Goal: Task Accomplishment & Management: Manage account settings

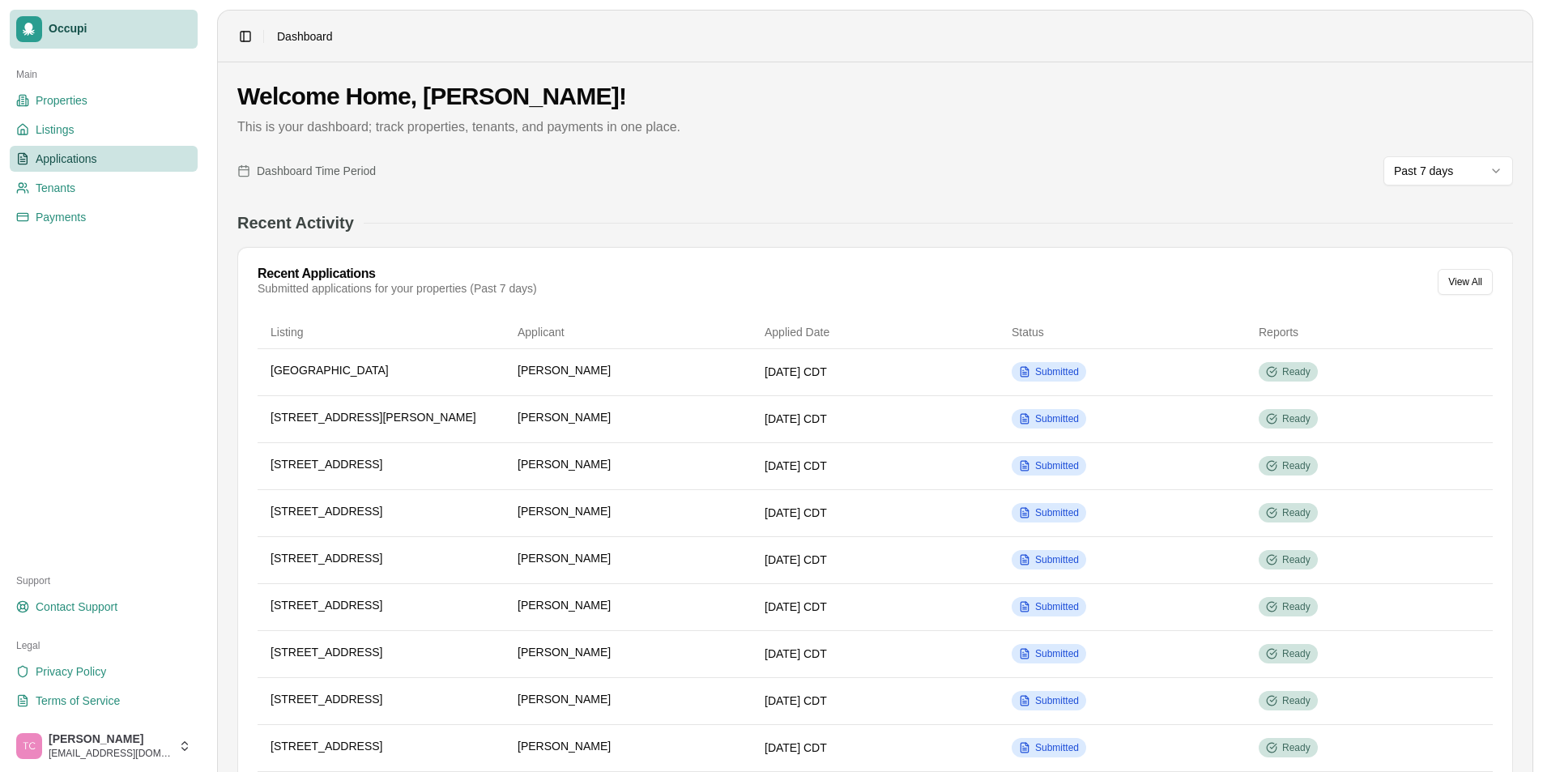
click at [58, 160] on span "Applications" at bounding box center [67, 159] width 62 height 16
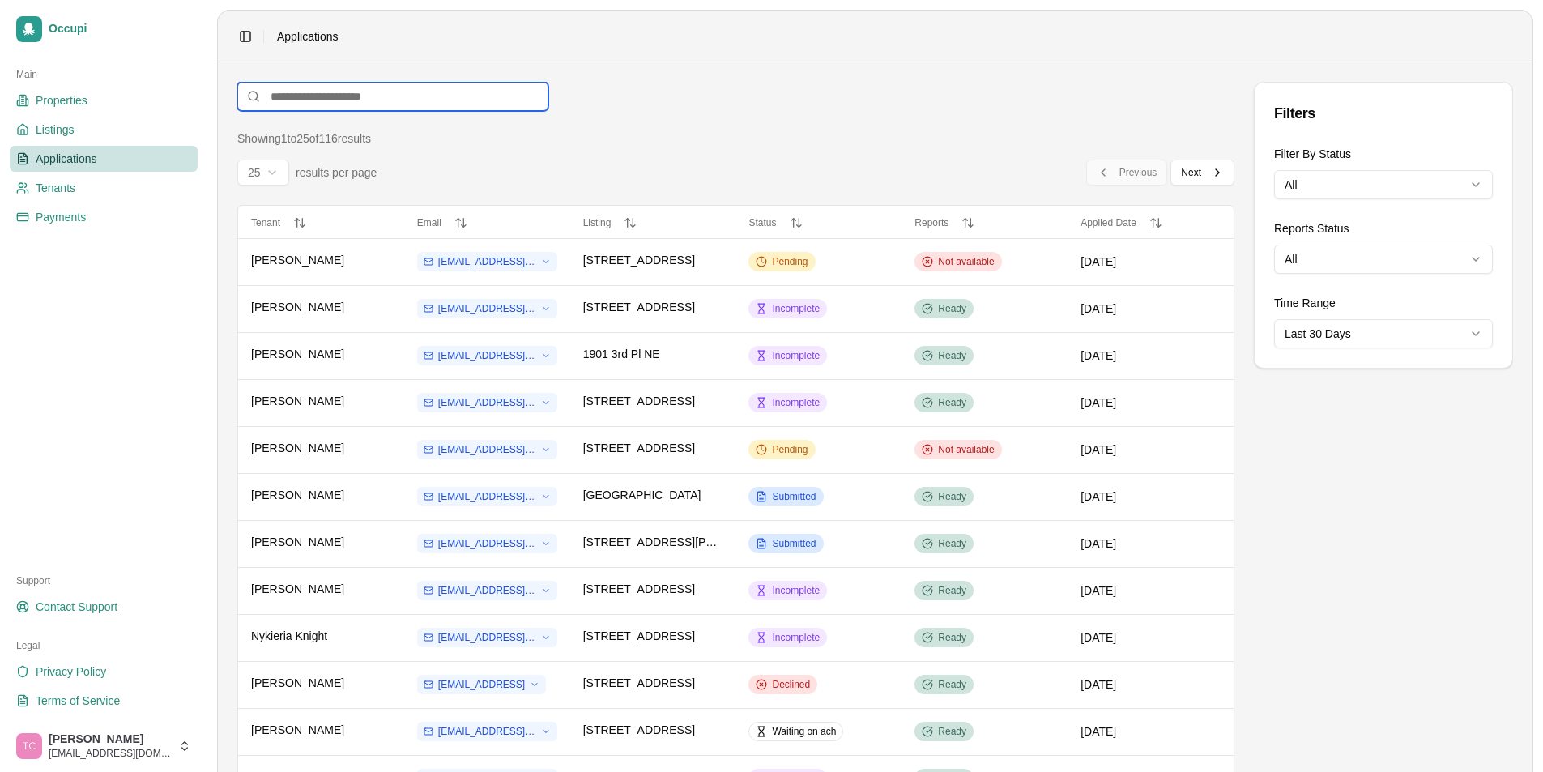
click at [292, 96] on input at bounding box center [392, 96] width 311 height 29
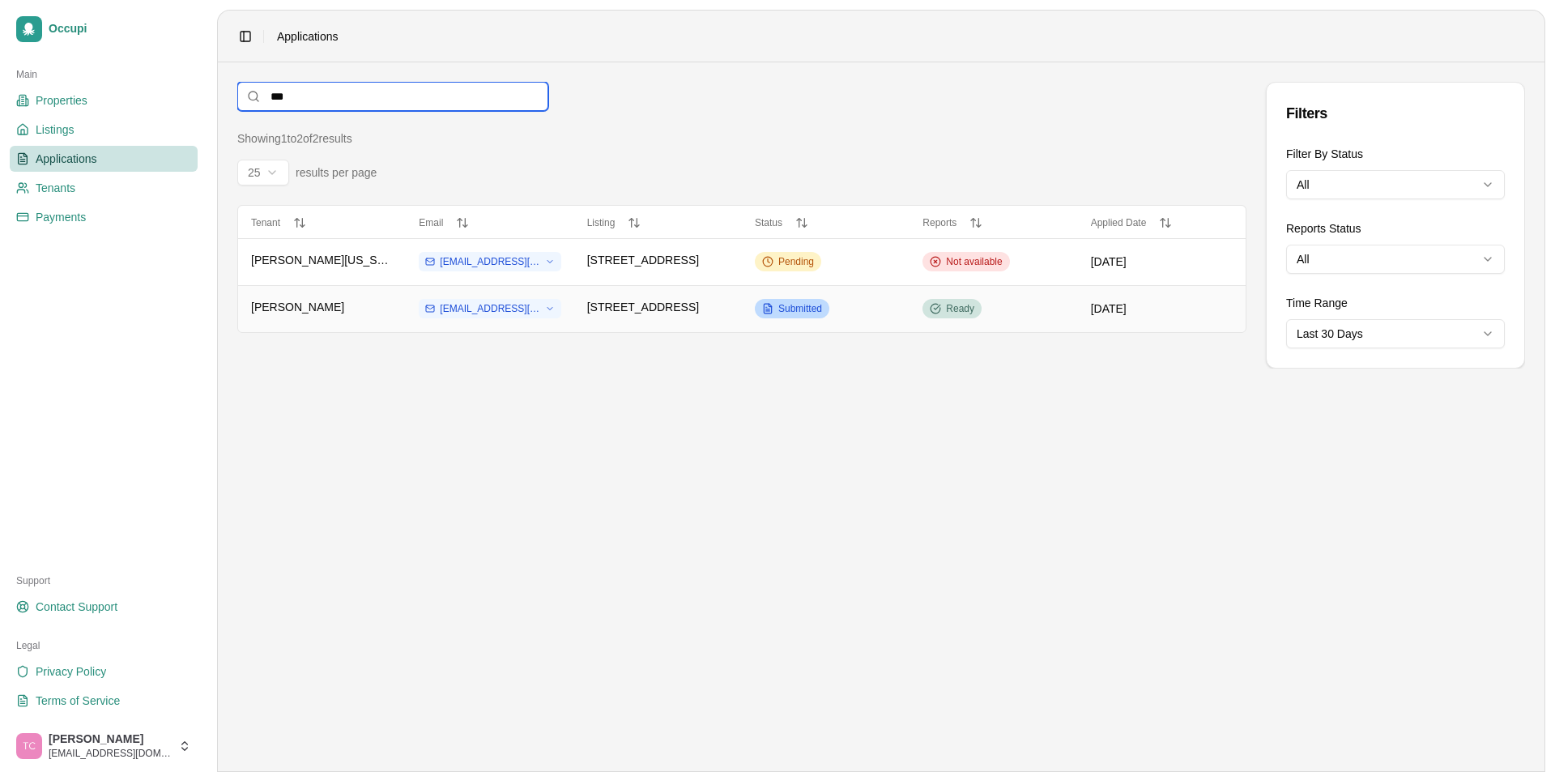
type input "***"
click at [788, 309] on span "Submitted" at bounding box center [800, 308] width 44 height 13
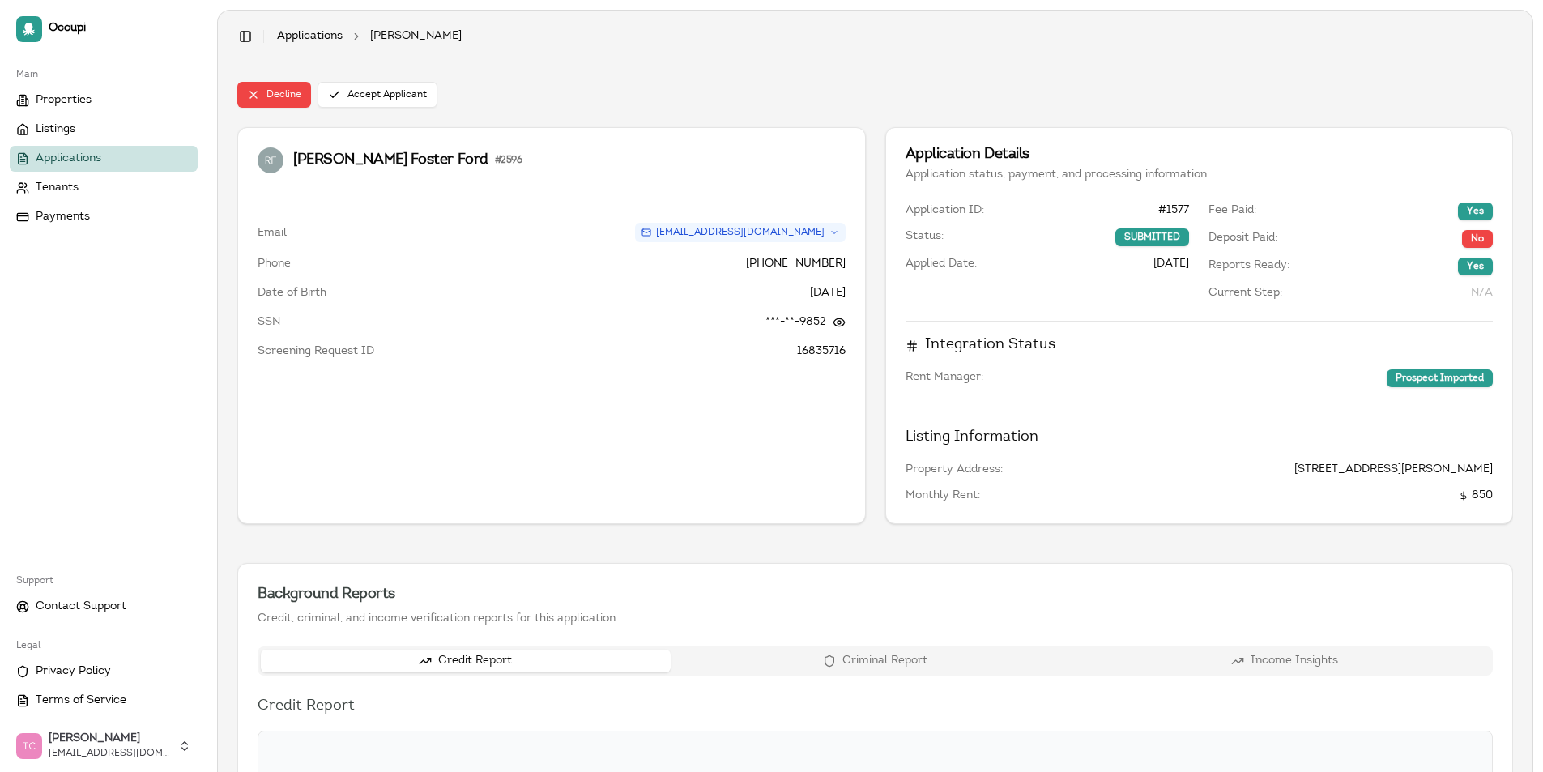
click at [43, 160] on span "Applications" at bounding box center [69, 159] width 66 height 16
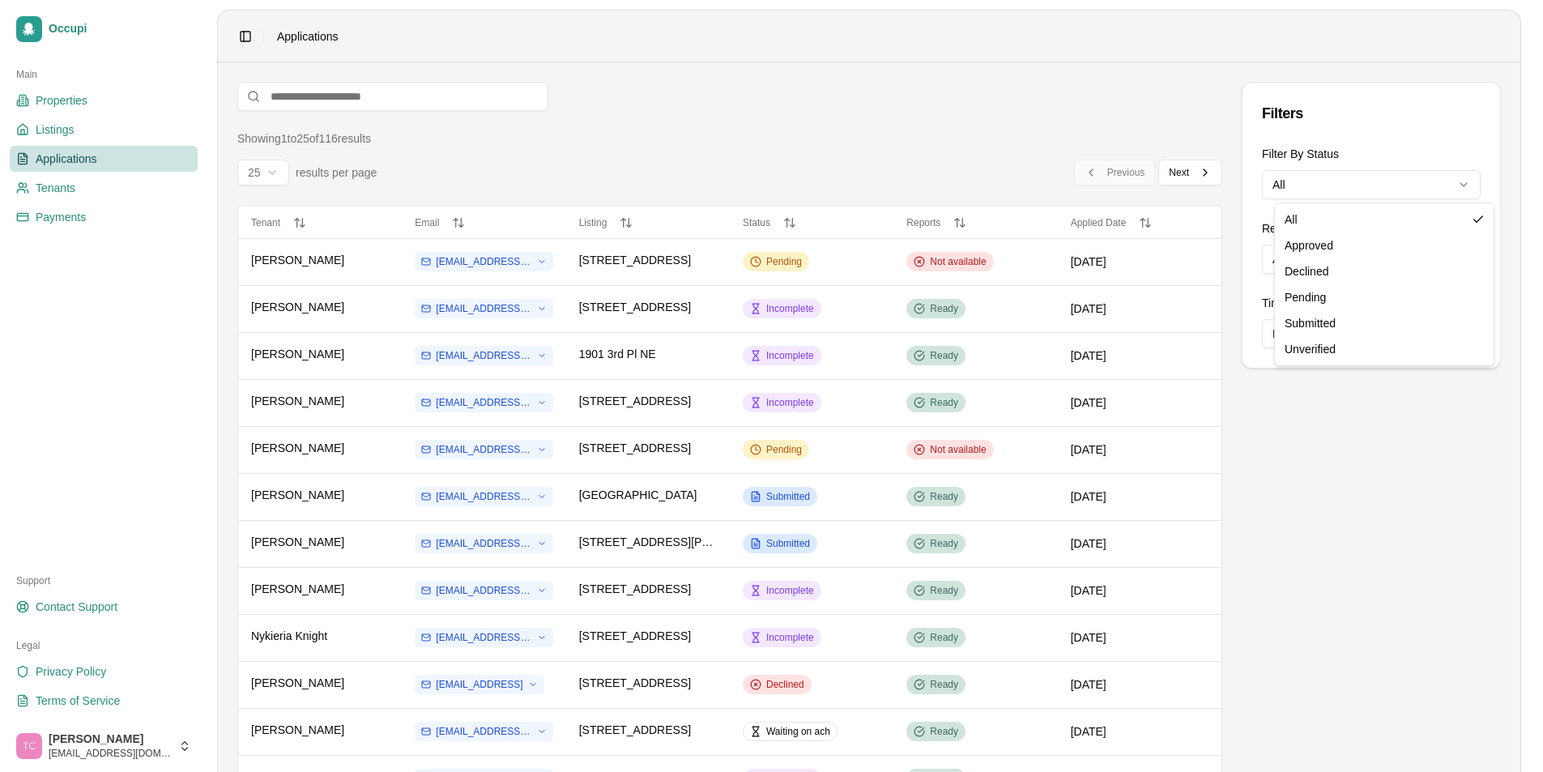
click at [1345, 186] on html "Occupi Main Properties Listings Applications Tenants Payments Support Contact S…" at bounding box center [771, 386] width 1543 height 772
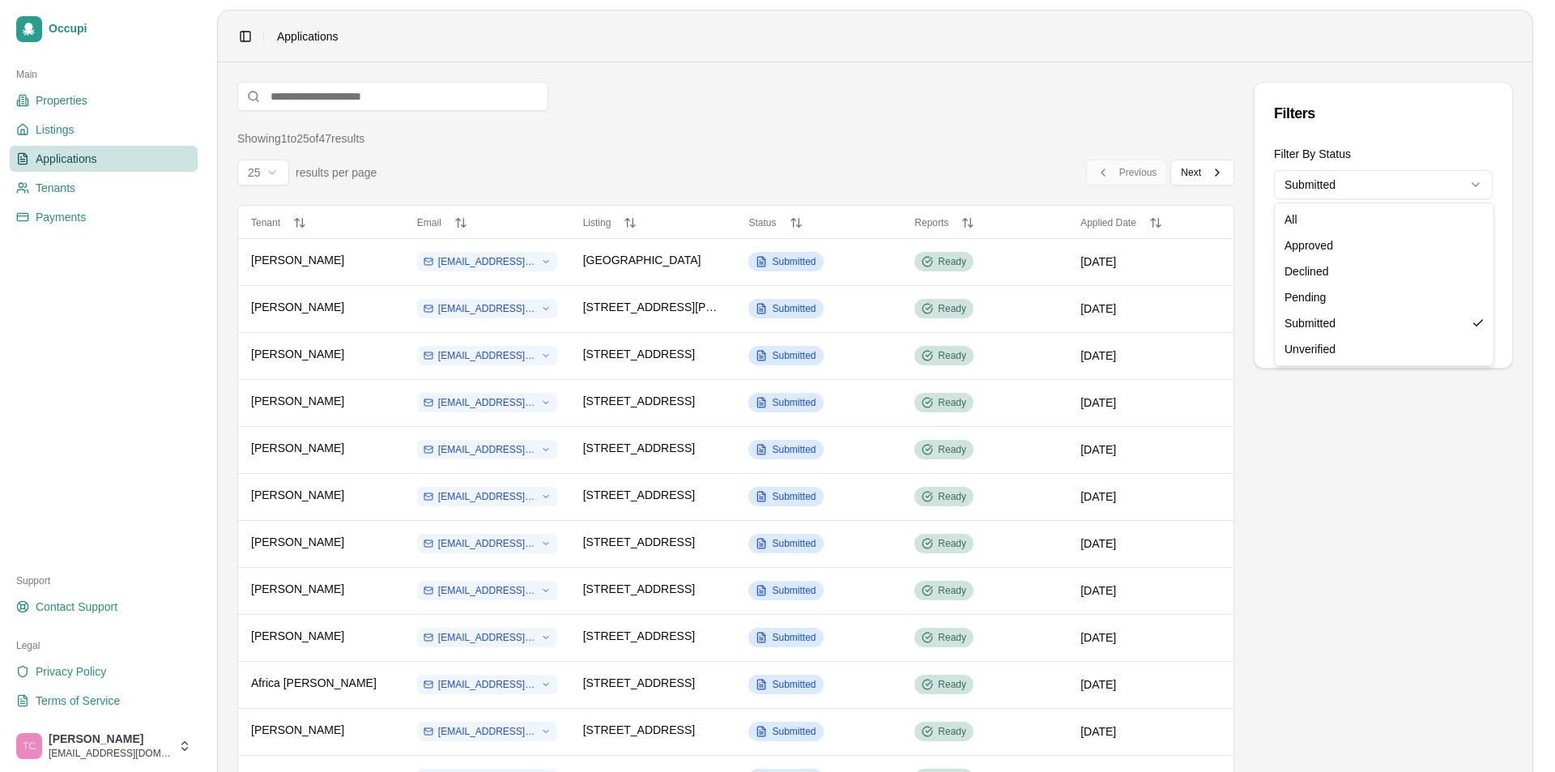
click at [1373, 187] on html "Occupi Main Properties Listings Applications Tenants Payments Support Contact S…" at bounding box center [777, 386] width 1555 height 772
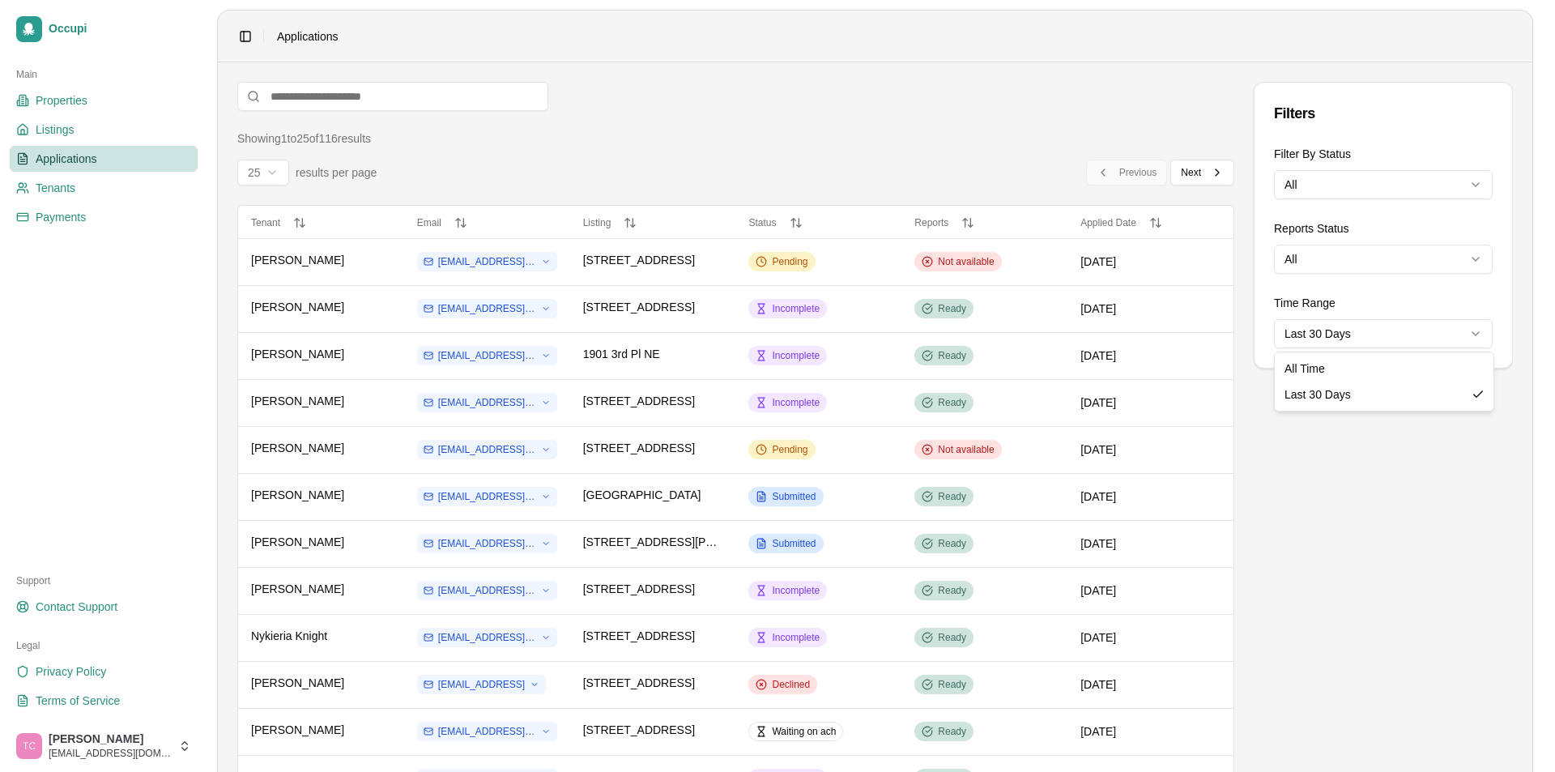
click at [1424, 334] on html "Occupi Main Properties Listings Applications Tenants Payments Support Contact S…" at bounding box center [777, 386] width 1555 height 772
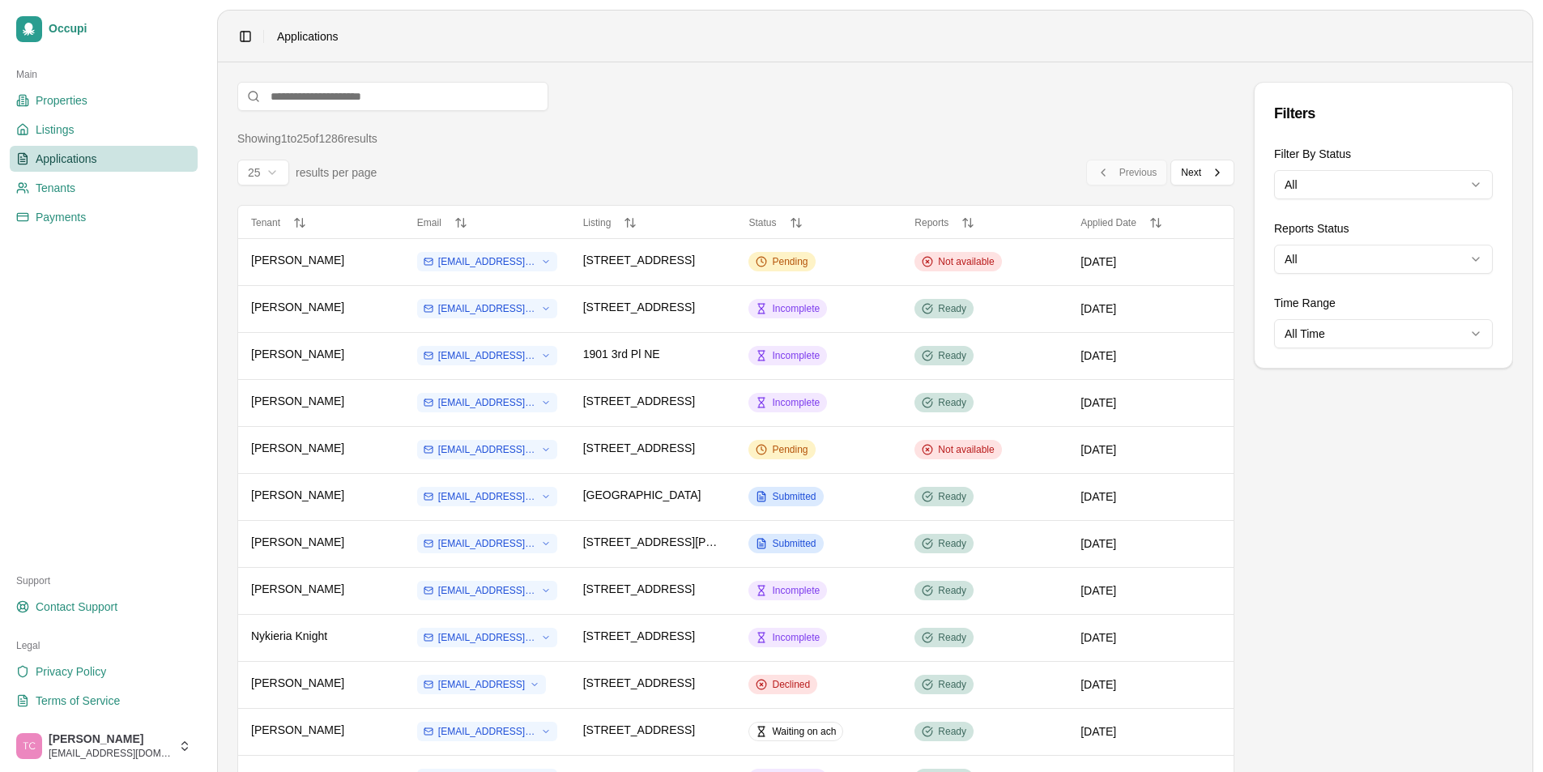
click at [1386, 427] on div "Filters Filter By Status All Reports Status All Time Range All Time" at bounding box center [1383, 747] width 259 height 1331
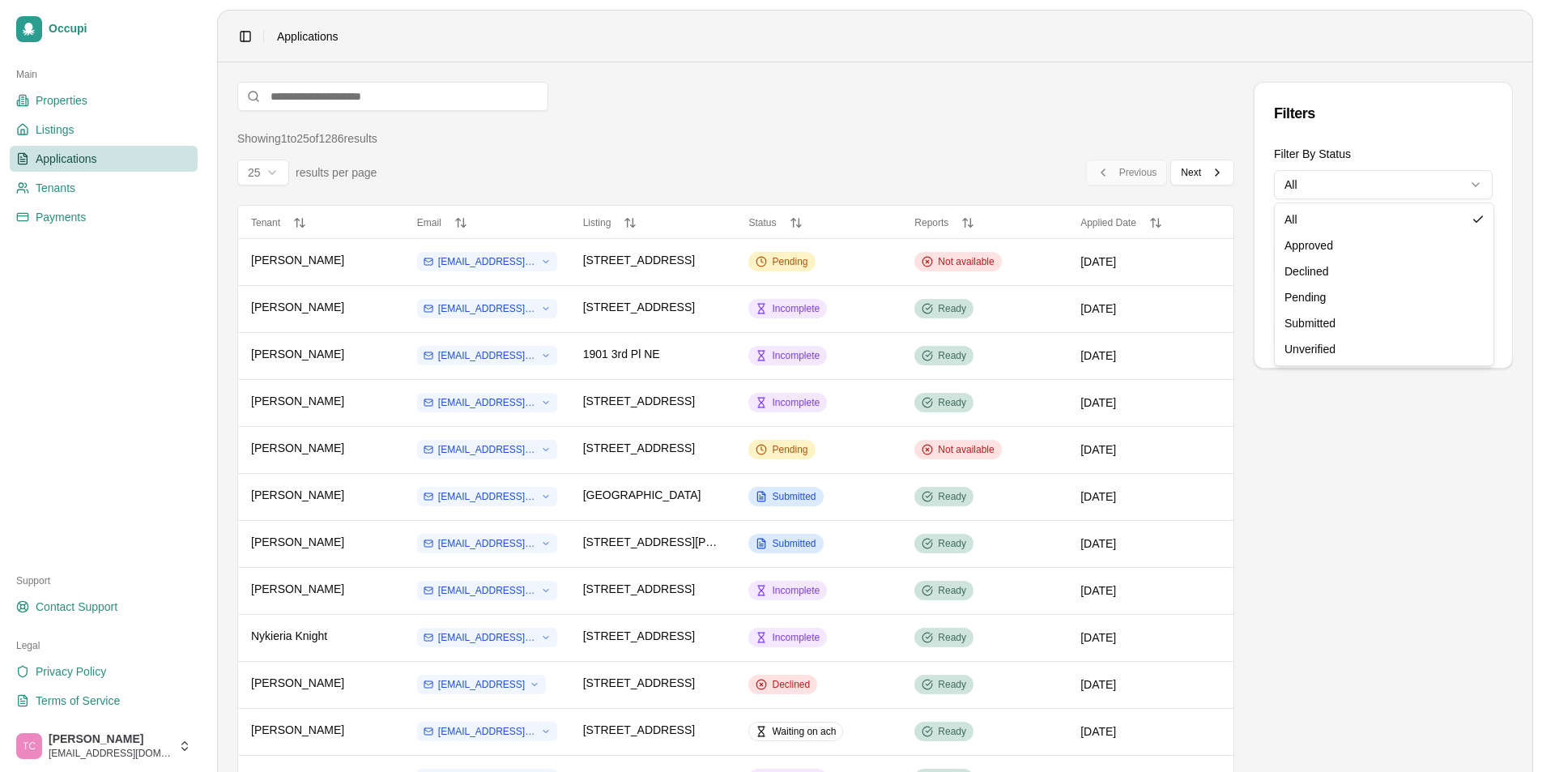
click at [1357, 183] on html "Occupi Main Properties Listings Applications Tenants Payments Support Contact S…" at bounding box center [777, 386] width 1555 height 772
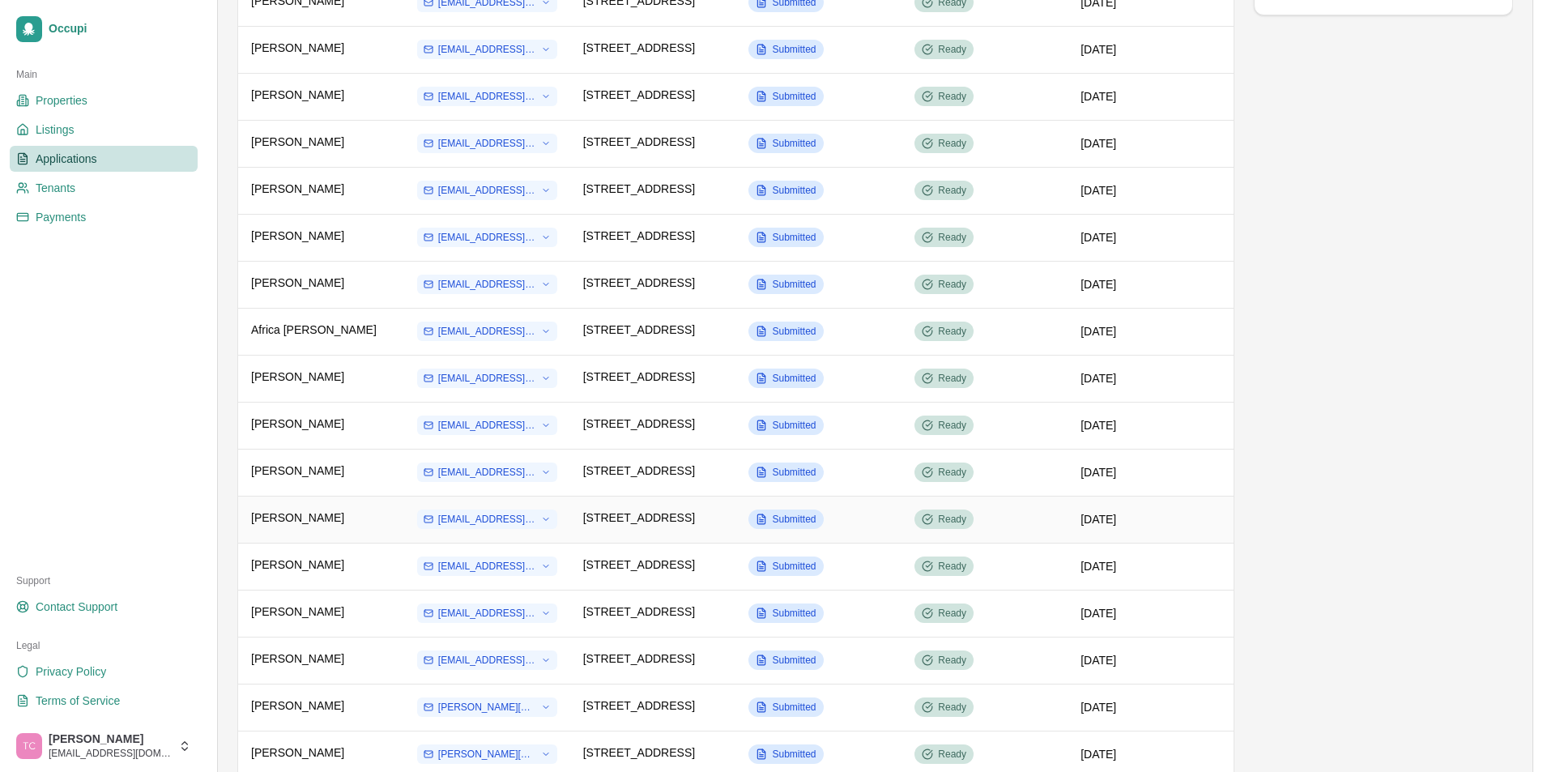
scroll to position [405, 0]
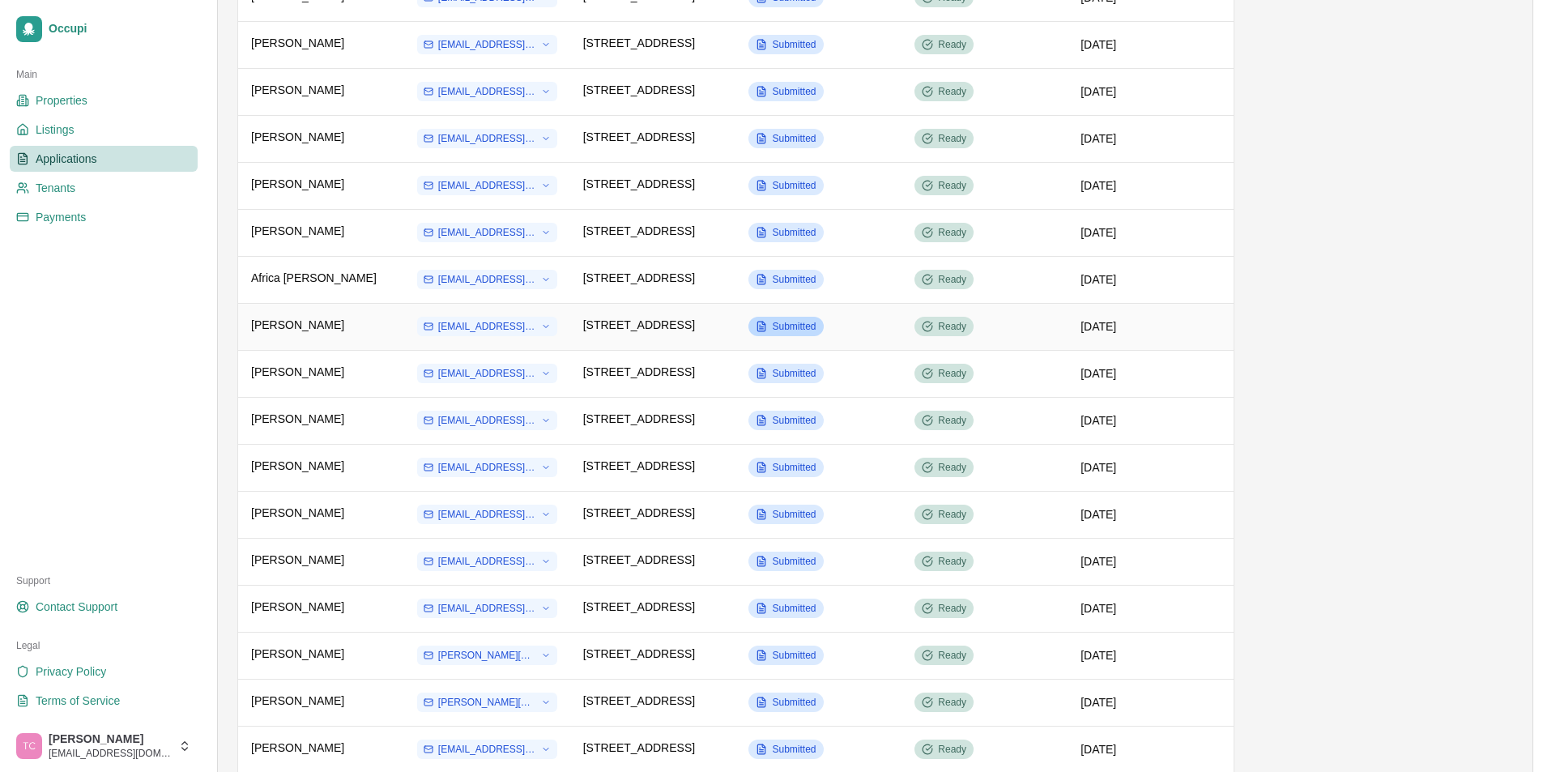
click at [777, 322] on span "Submitted" at bounding box center [794, 326] width 44 height 13
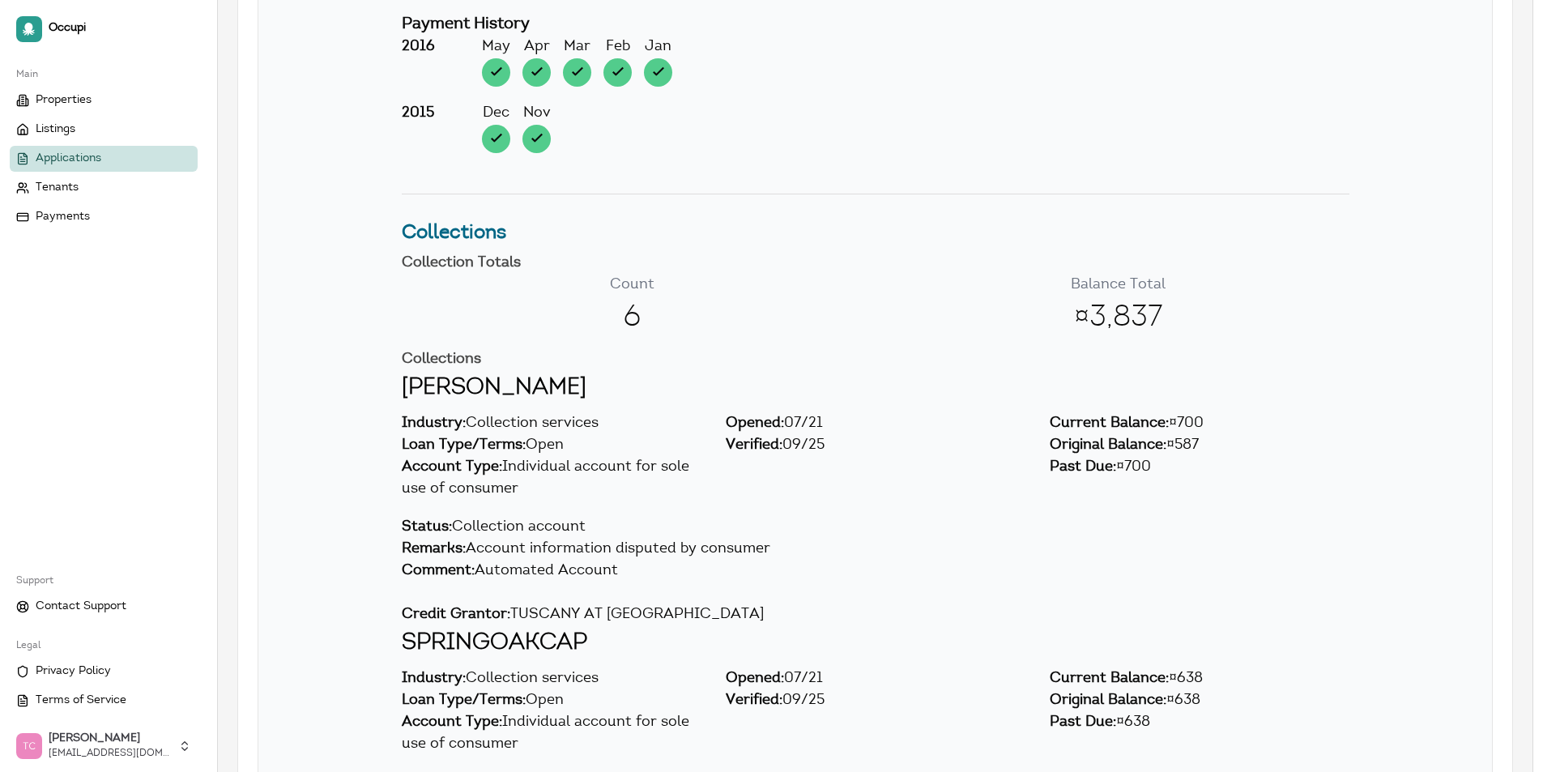
scroll to position [10204, 0]
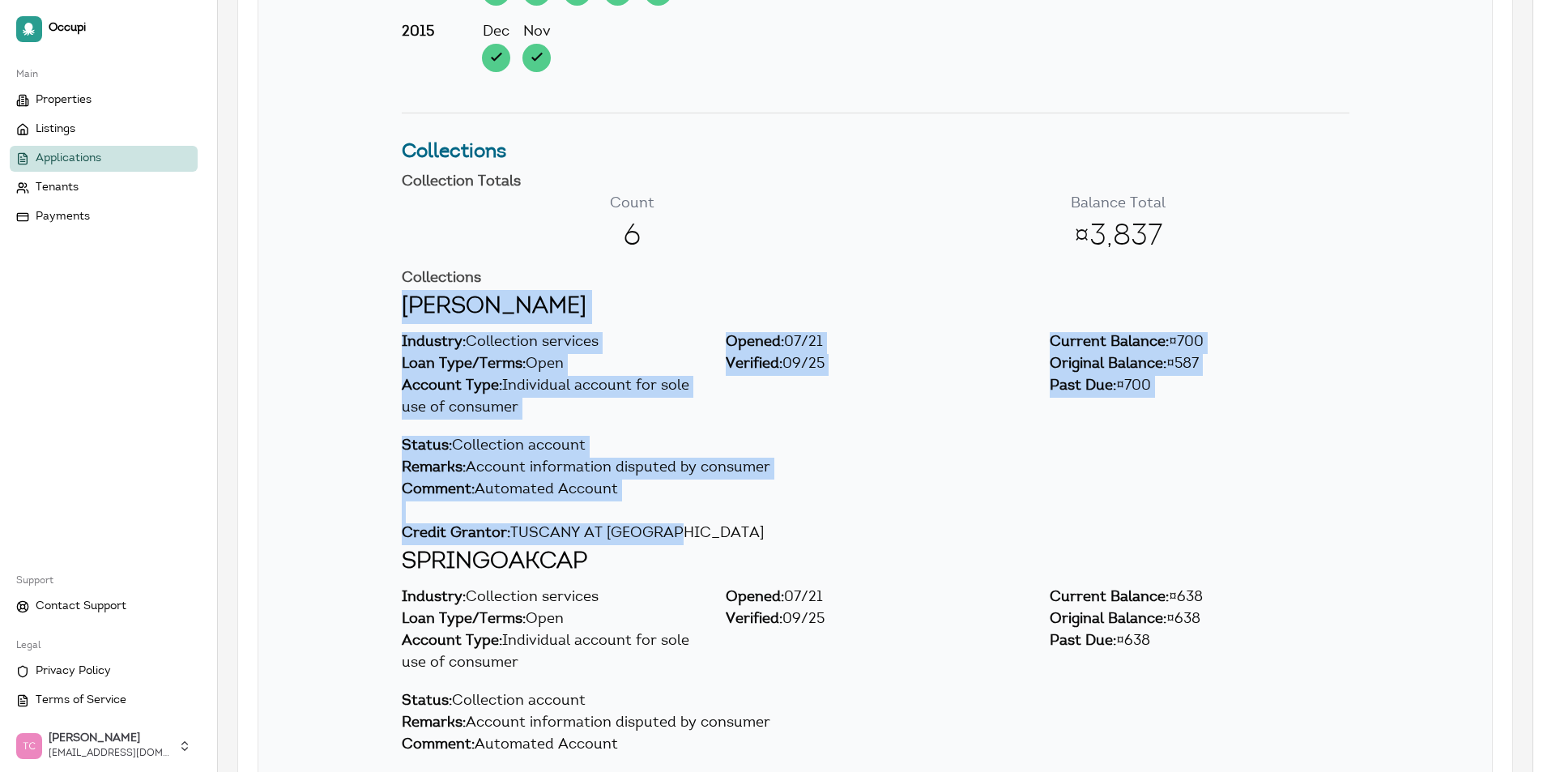
drag, startPoint x: 402, startPoint y: 298, endPoint x: 677, endPoint y: 531, distance: 360.2
click at [677, 531] on div "[PERSON_NAME] Industry: Collection services Loan Type/Terms: Open Account Type:…" at bounding box center [874, 417] width 1207 height 255
copy div "HWARFIELD Industry: Collection services Loan Type/Terms: Open Account Type: Ind…"
click at [1135, 537] on div "Credit Grantor: TUSCANY AT [GEOGRAPHIC_DATA]" at bounding box center [876, 534] width 948 height 22
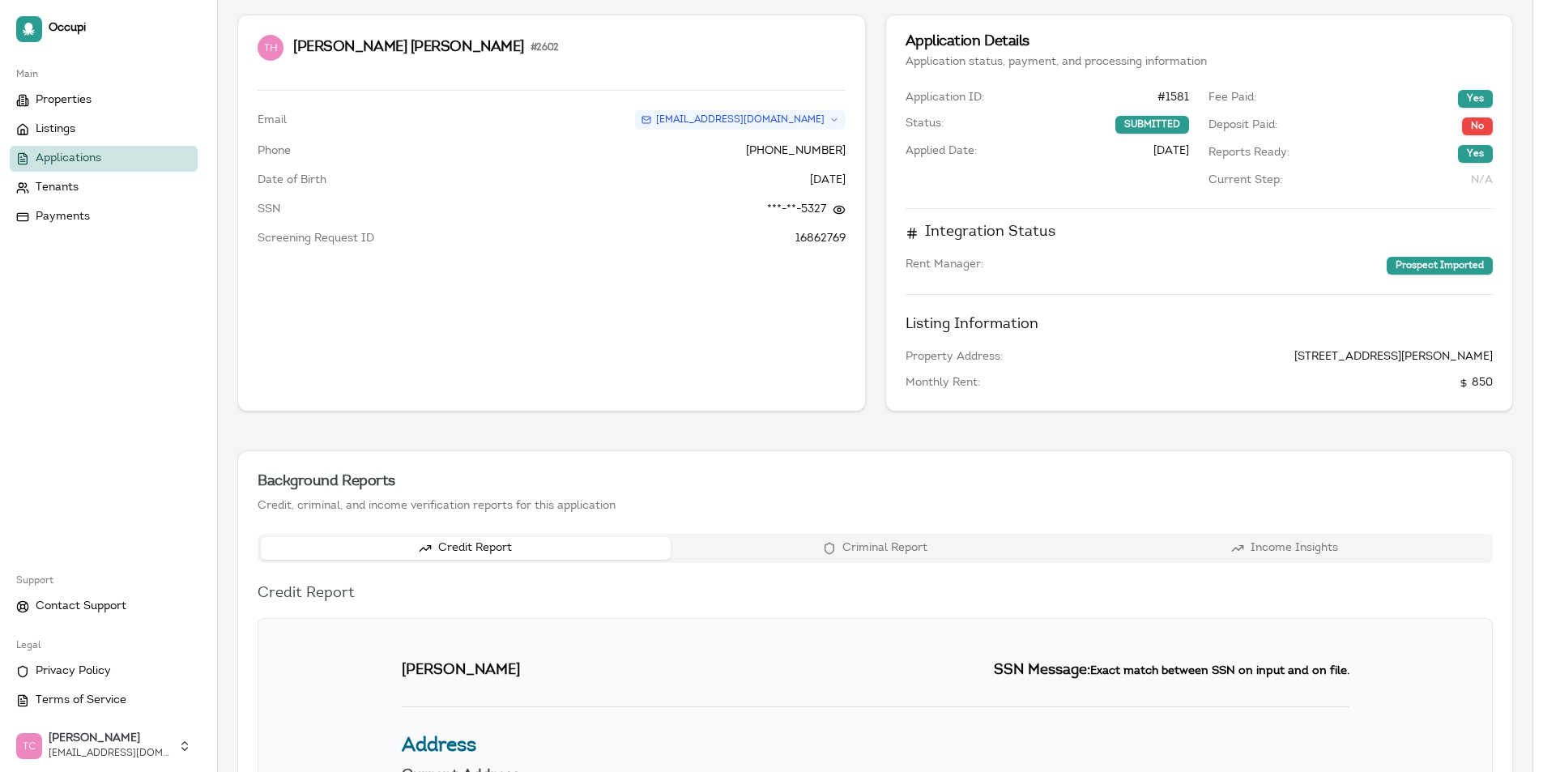
scroll to position [0, 0]
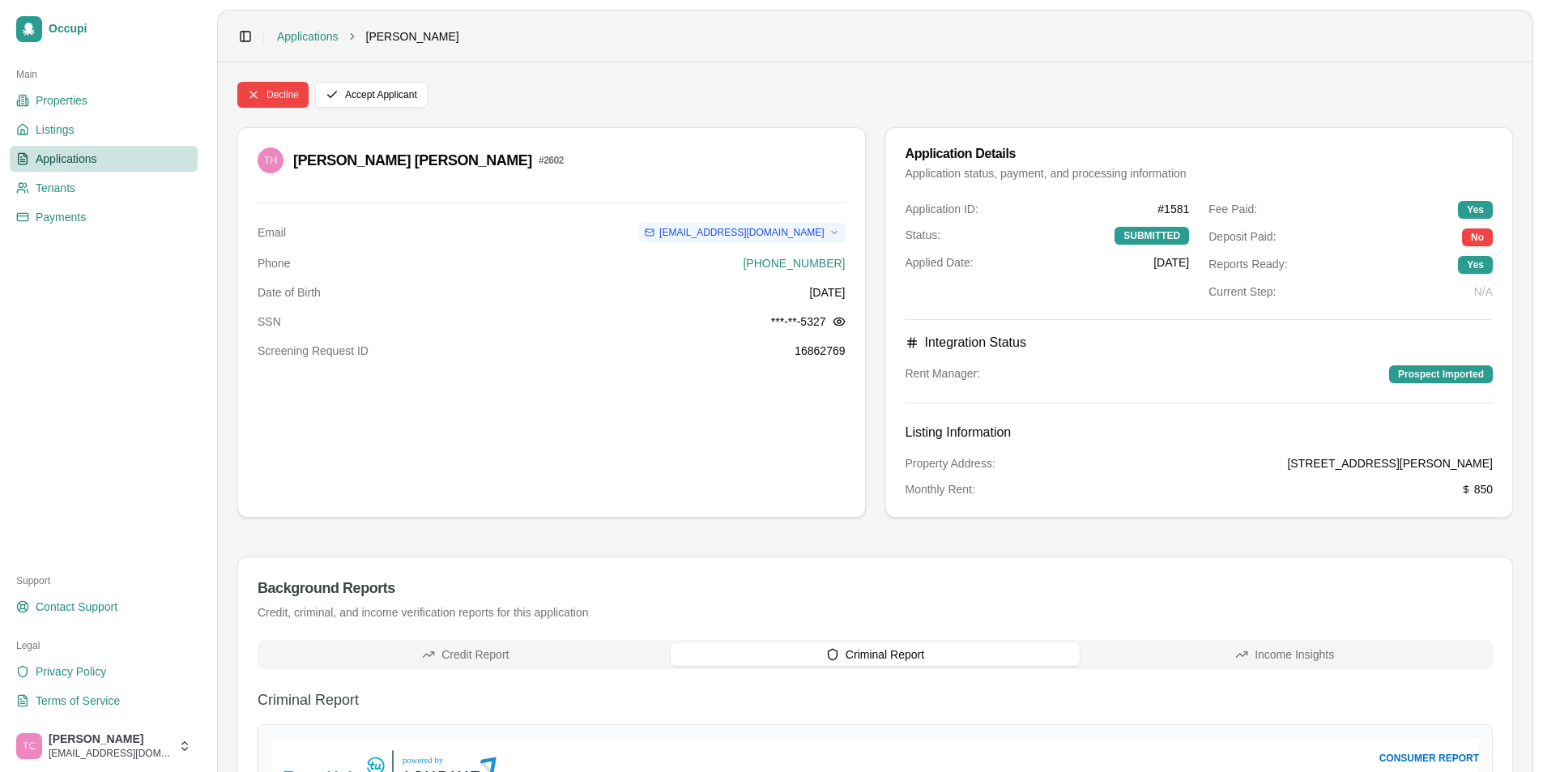
click at [879, 660] on button "Criminal Report" at bounding box center [876, 654] width 410 height 23
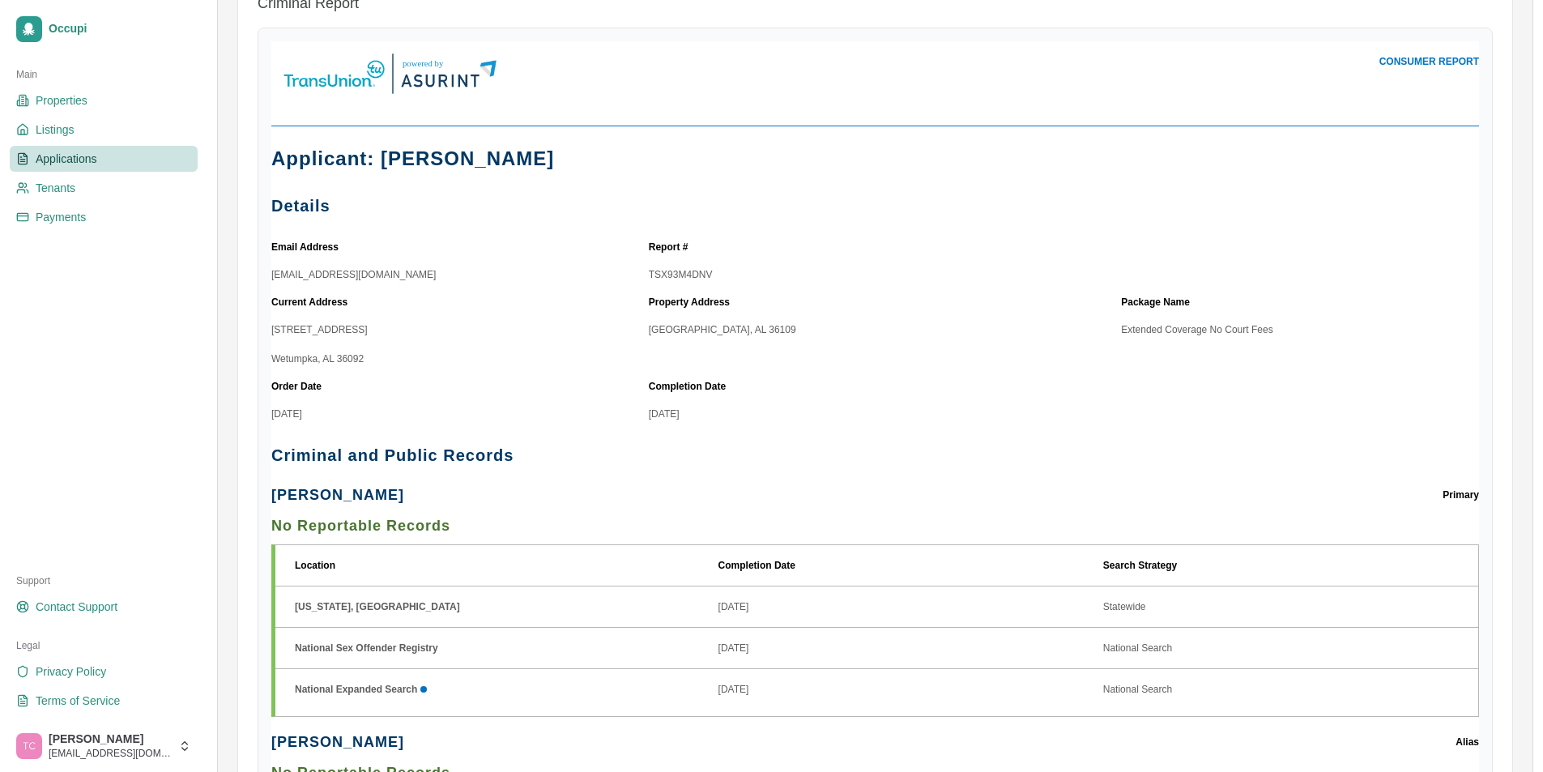
scroll to position [486, 0]
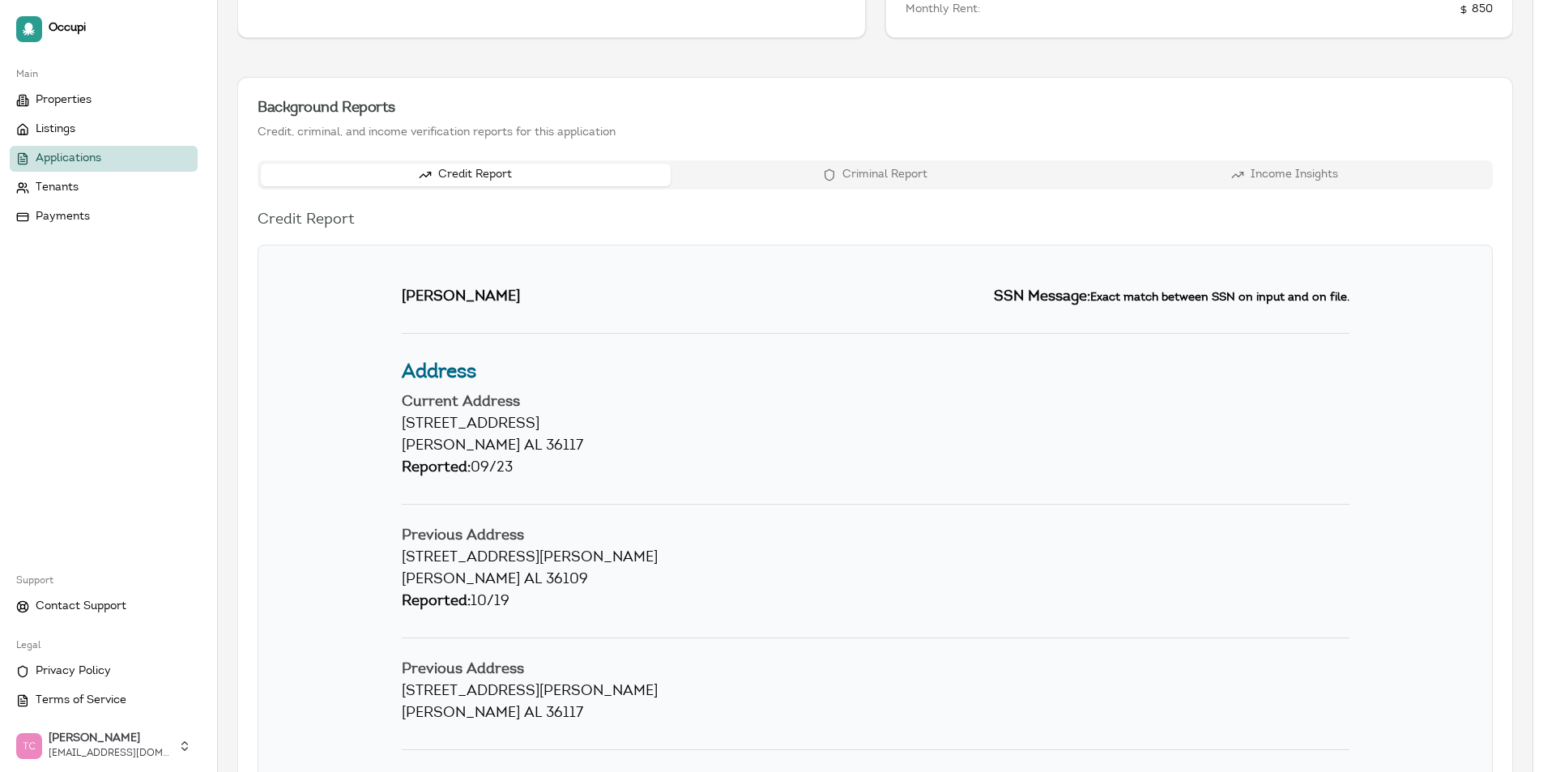
click at [480, 173] on button "Credit Report" at bounding box center [466, 175] width 410 height 23
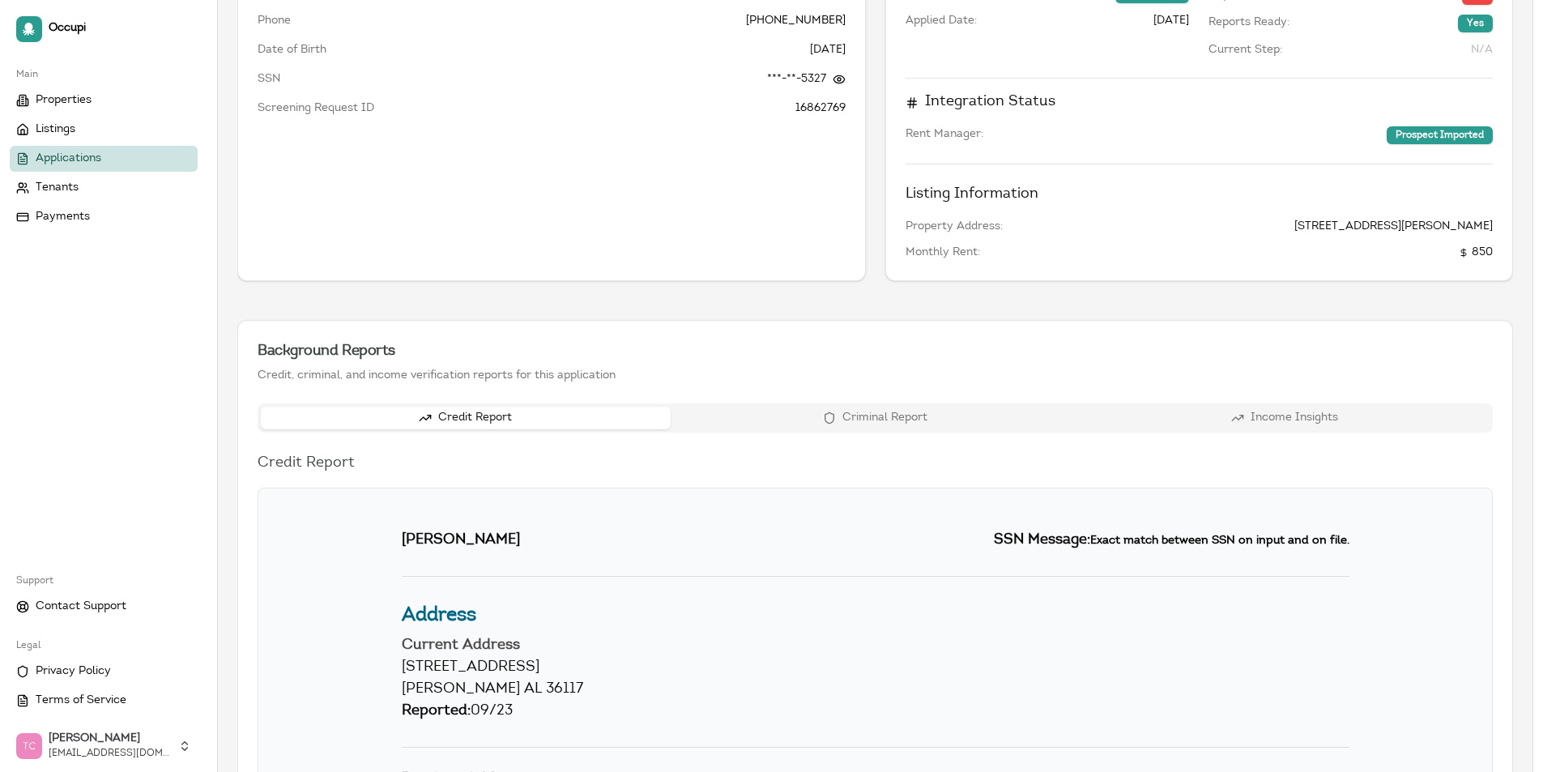
scroll to position [0, 0]
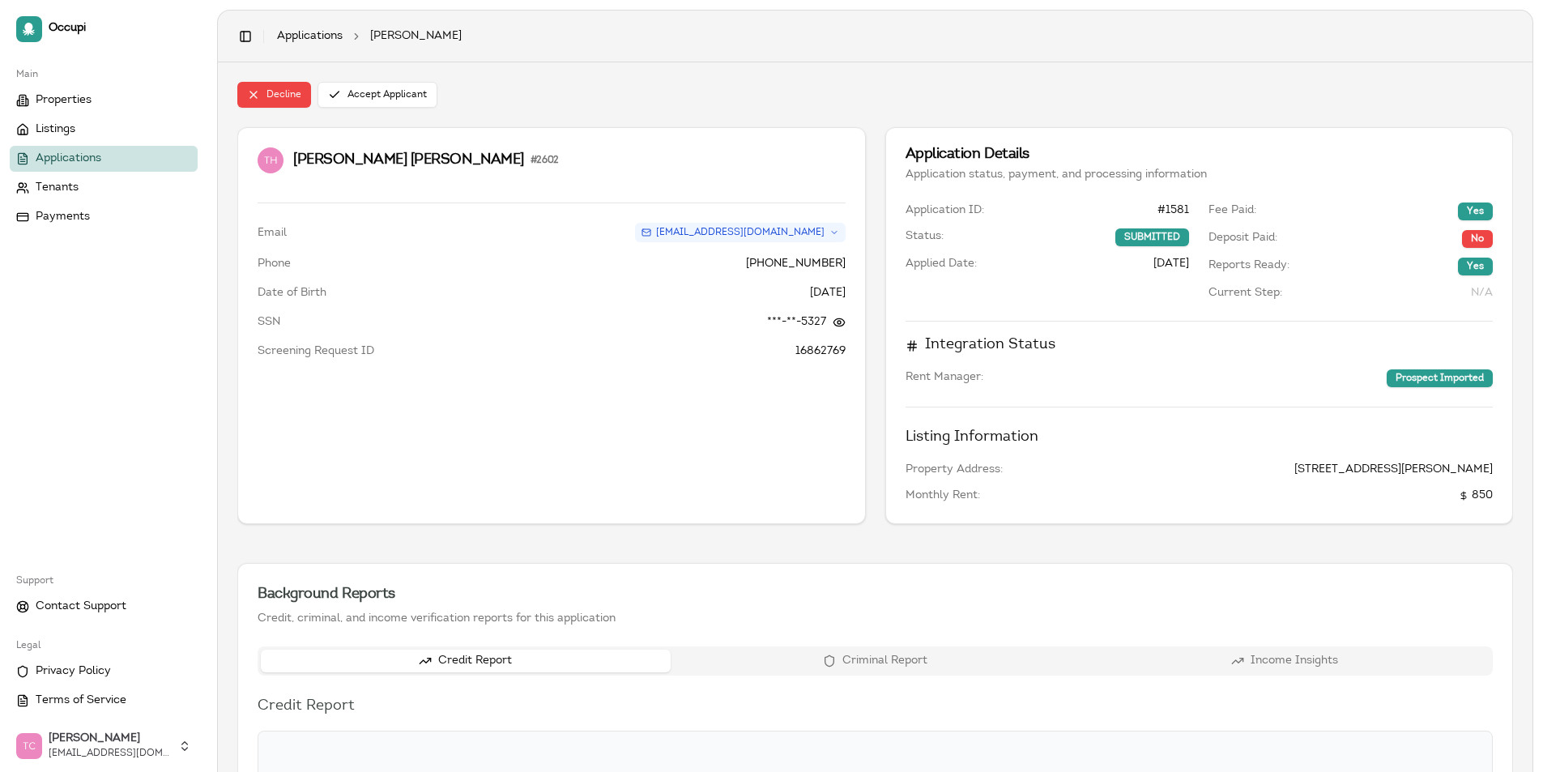
click at [65, 158] on span "Applications" at bounding box center [69, 159] width 66 height 16
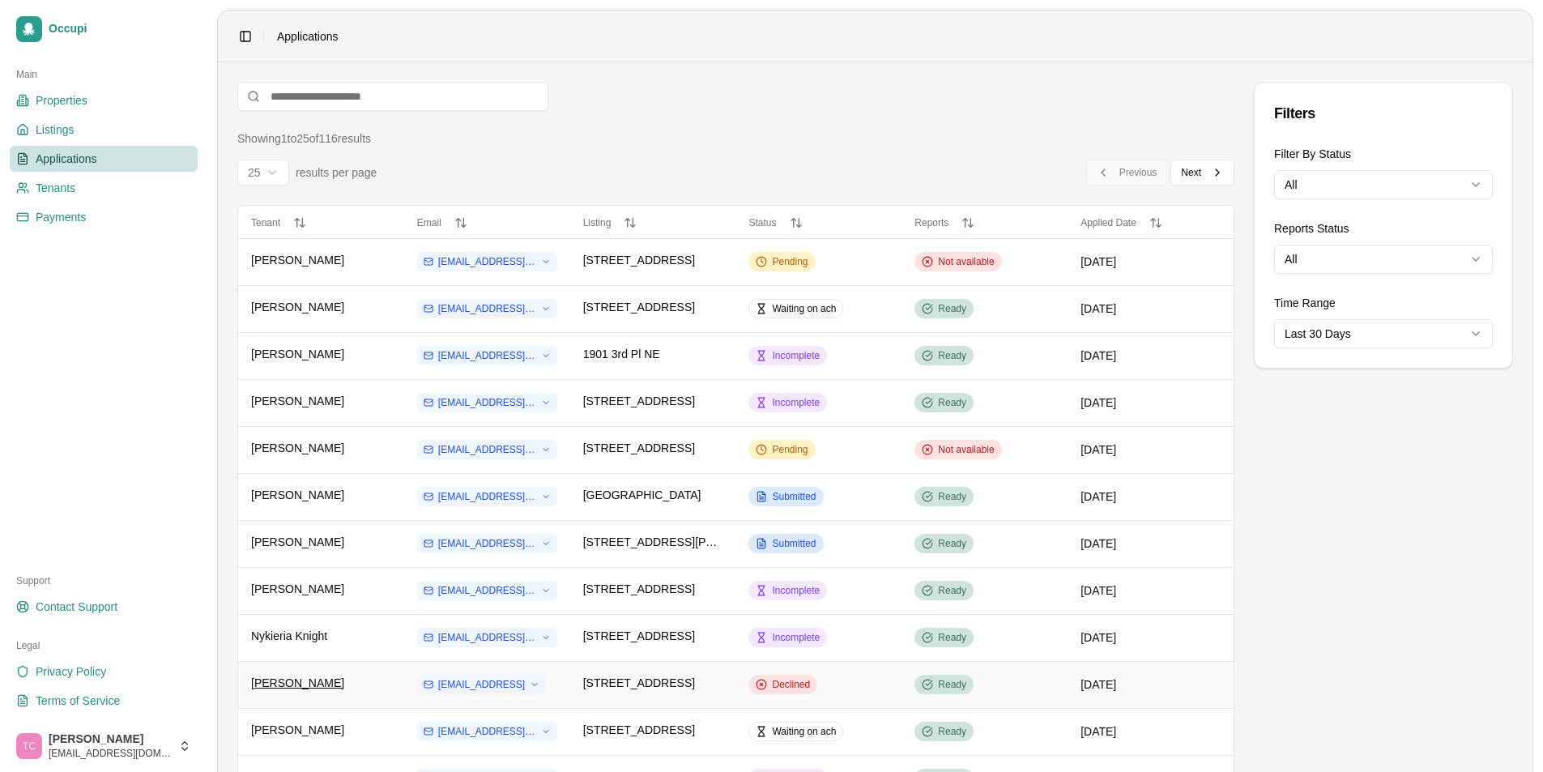
click at [284, 684] on span "[PERSON_NAME]" at bounding box center [297, 683] width 93 height 16
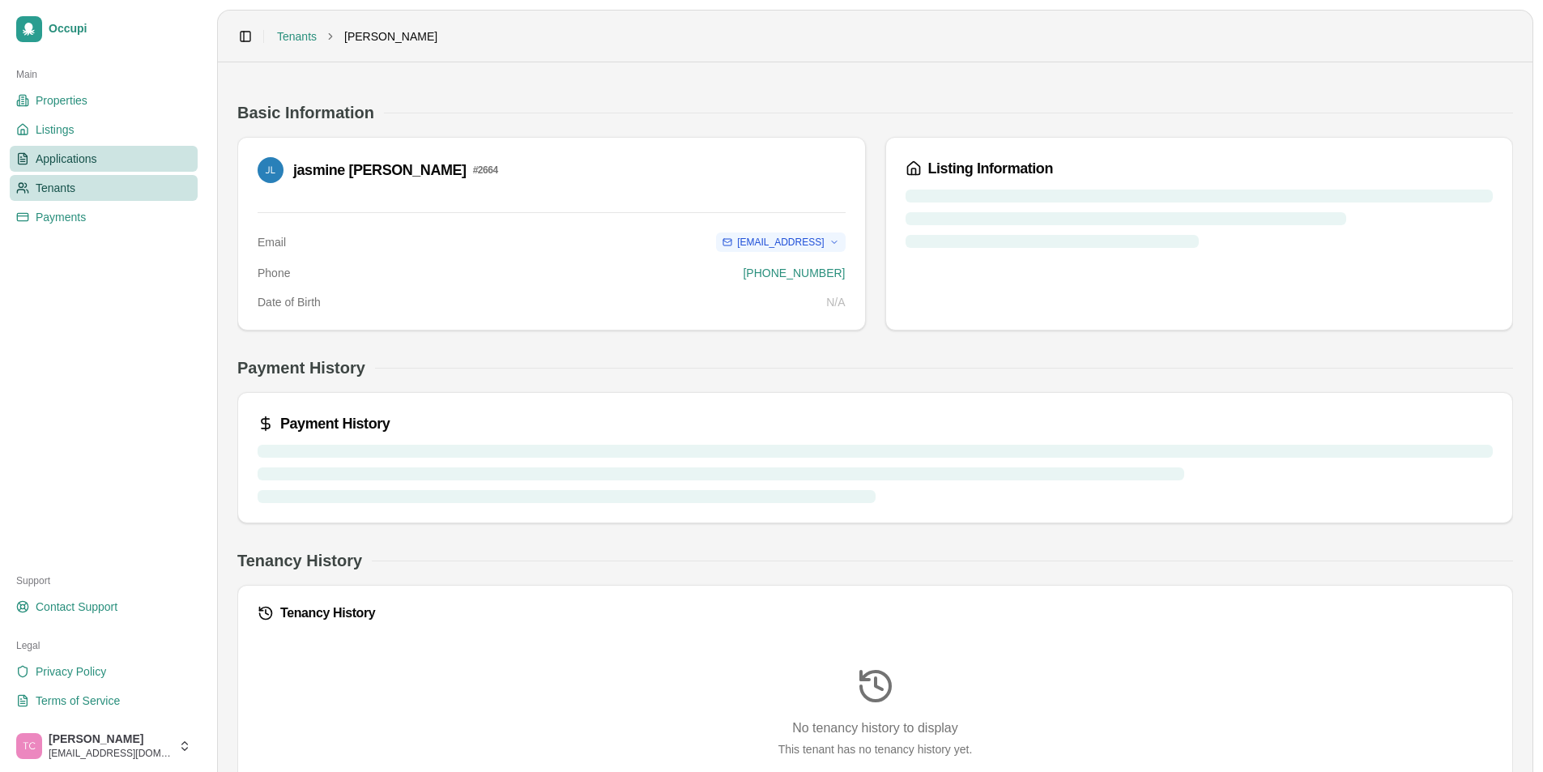
click at [78, 152] on span "Applications" at bounding box center [67, 159] width 62 height 16
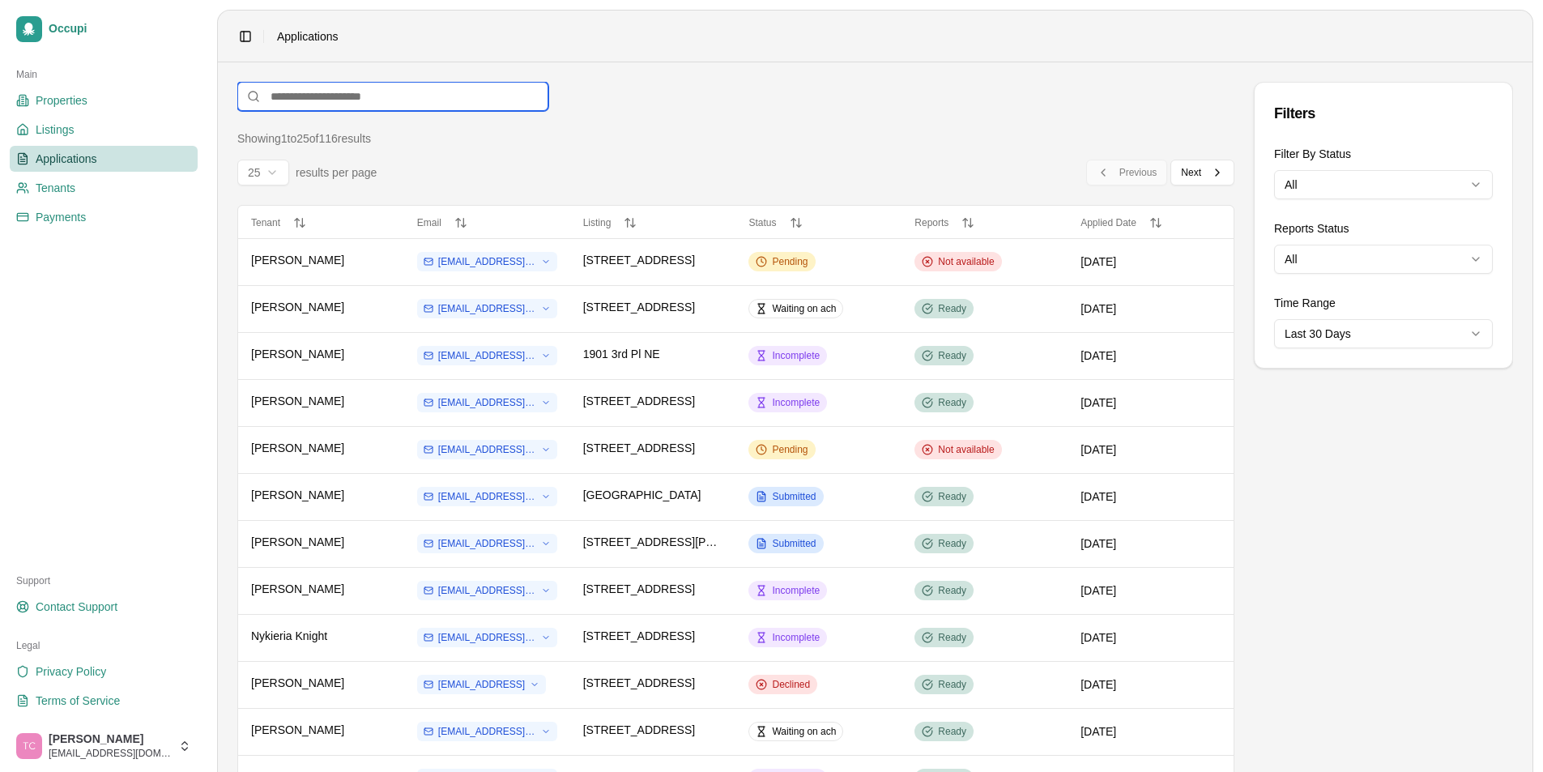
click at [284, 92] on input at bounding box center [392, 96] width 311 height 29
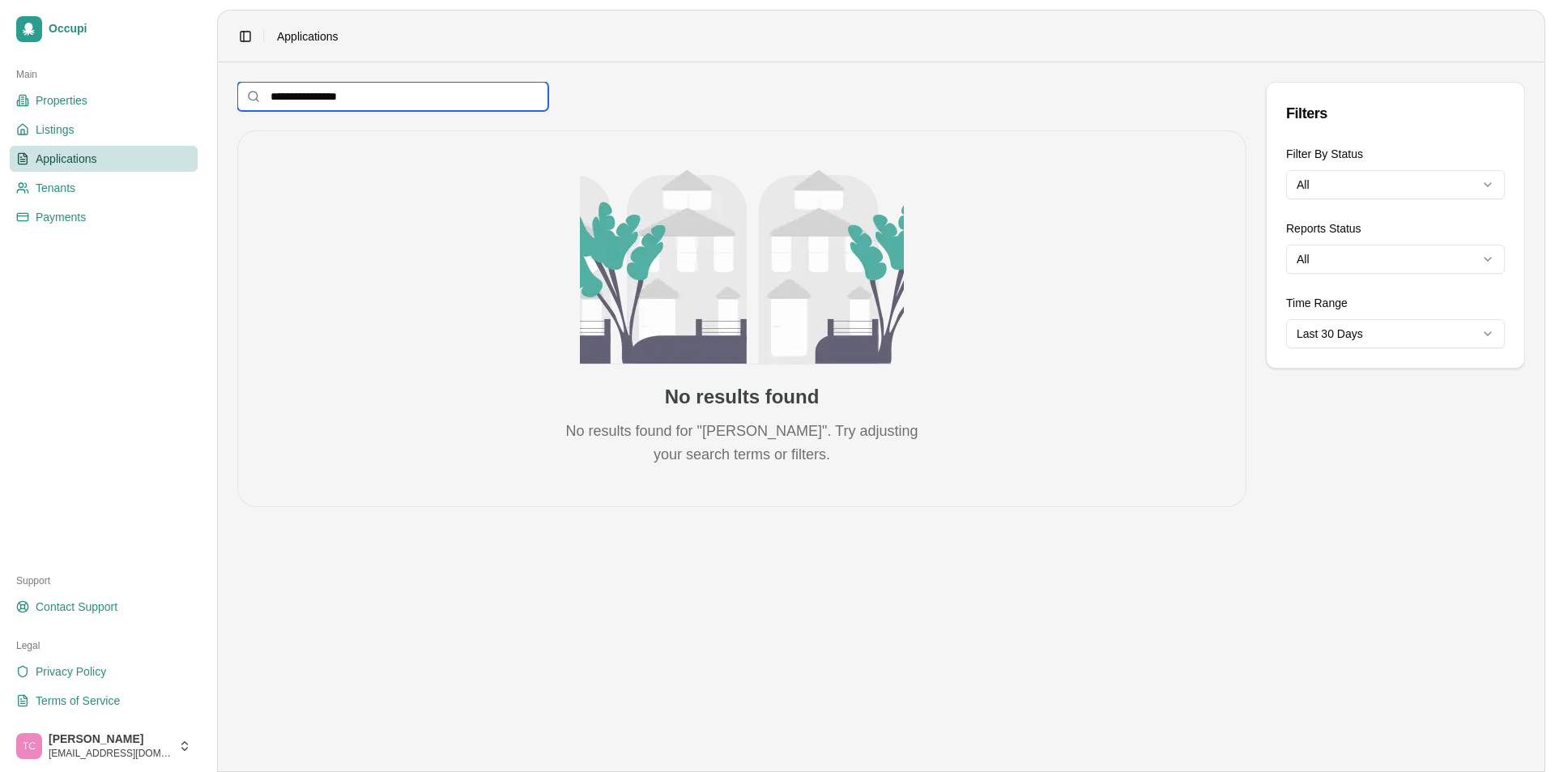
drag, startPoint x: 411, startPoint y: 96, endPoint x: 253, endPoint y: 85, distance: 157.5
click at [253, 85] on input "**********" at bounding box center [392, 96] width 311 height 29
click at [1491, 332] on html "**********" at bounding box center [777, 386] width 1555 height 772
click at [398, 98] on input "**********" at bounding box center [392, 96] width 311 height 29
click at [57, 158] on span "Applications" at bounding box center [67, 159] width 62 height 16
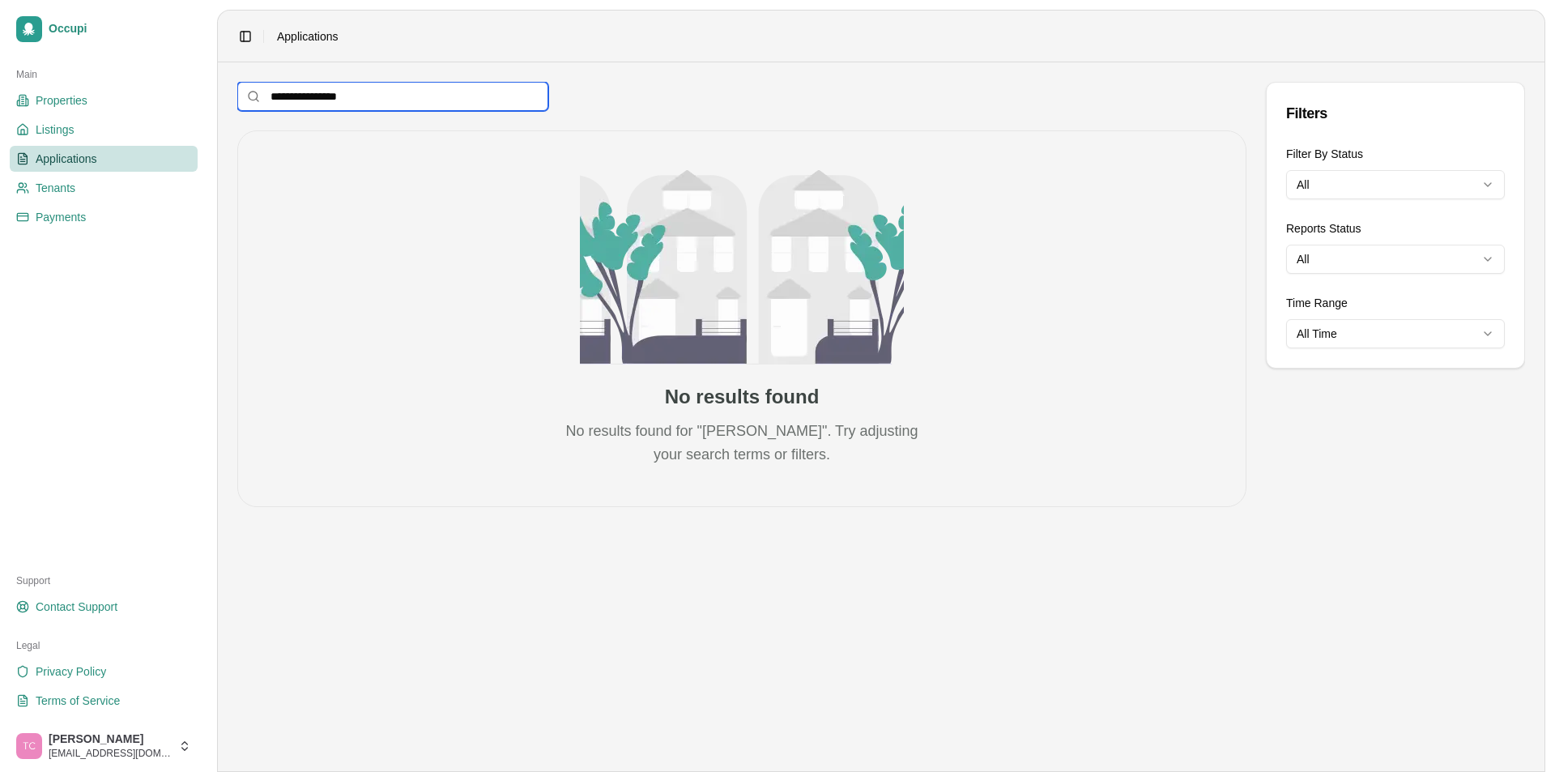
drag, startPoint x: 361, startPoint y: 102, endPoint x: 355, endPoint y: 137, distance: 35.4
click at [240, 91] on input "**********" at bounding box center [392, 96] width 311 height 29
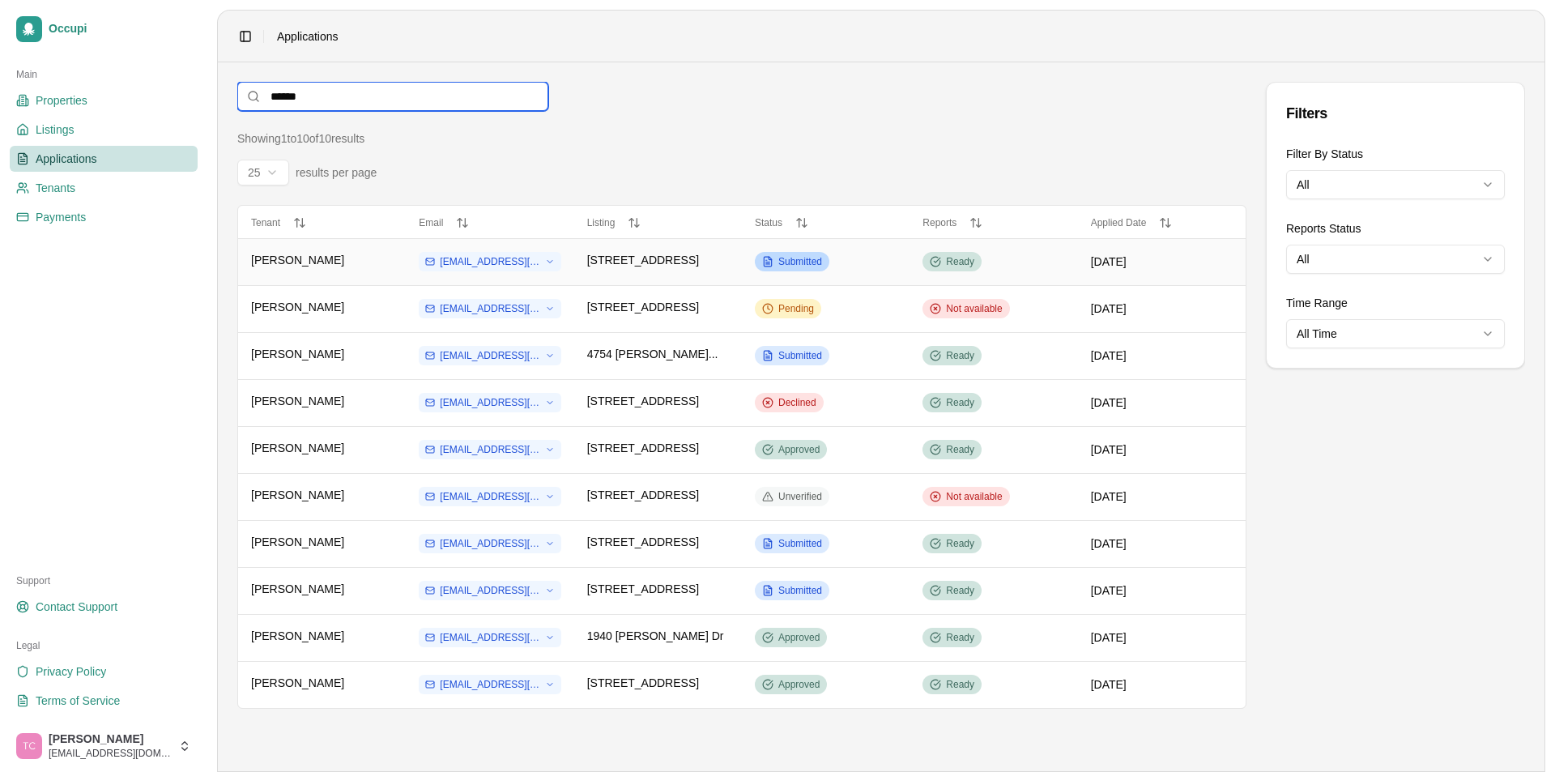
type input "******"
click at [793, 258] on span "Submitted" at bounding box center [800, 261] width 44 height 13
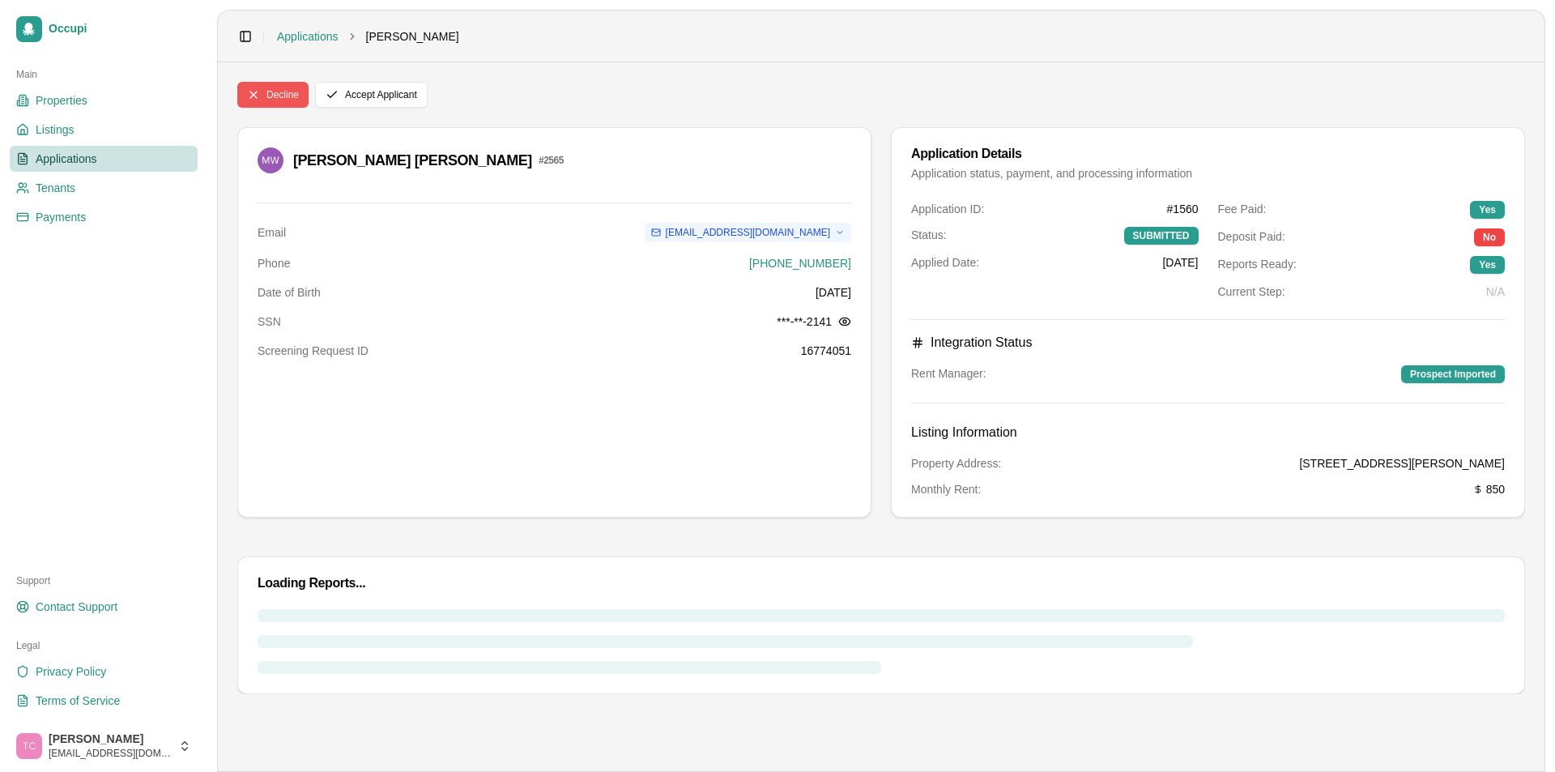
click at [267, 93] on button "Decline" at bounding box center [272, 95] width 71 height 26
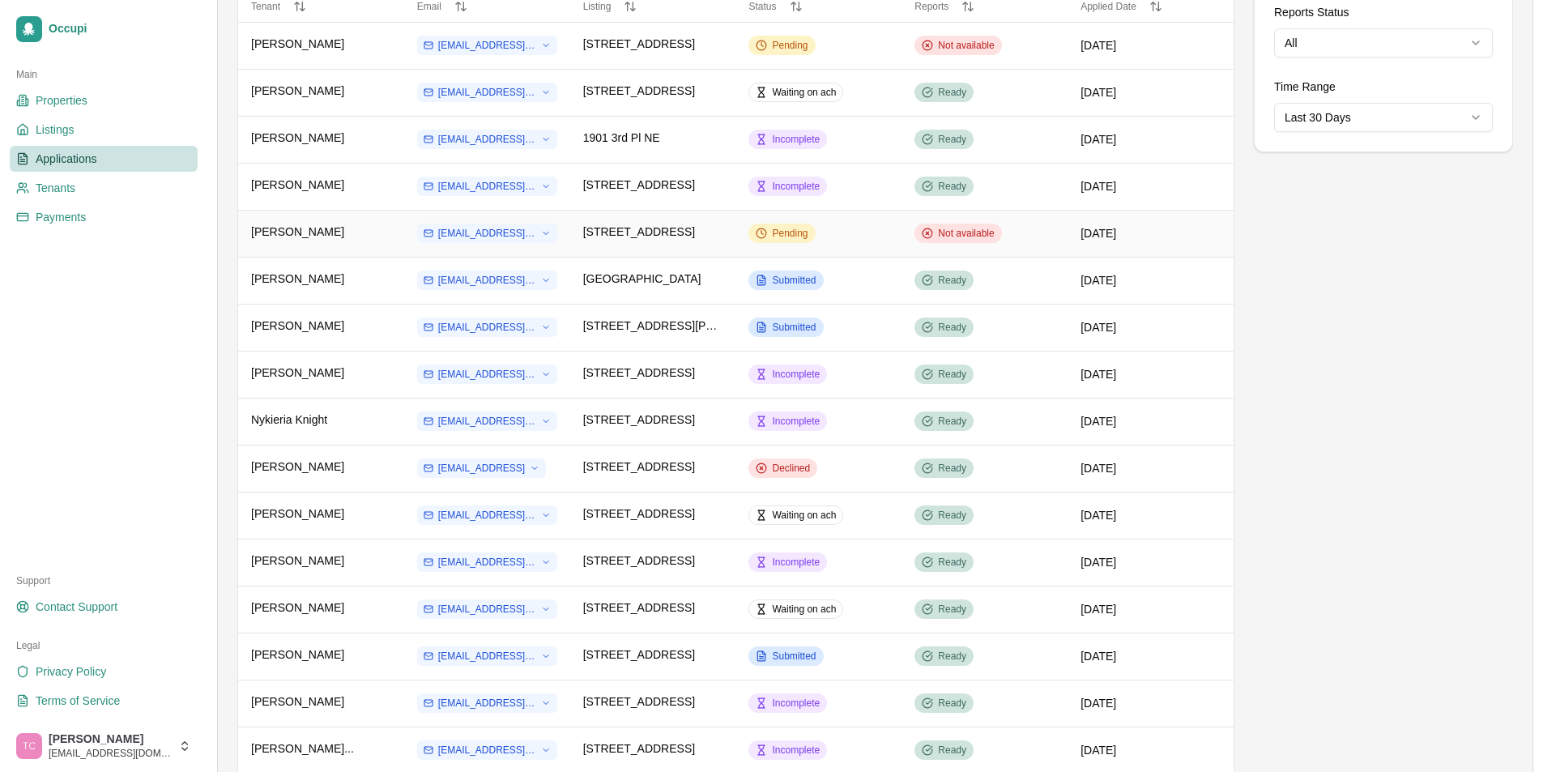
scroll to position [405, 0]
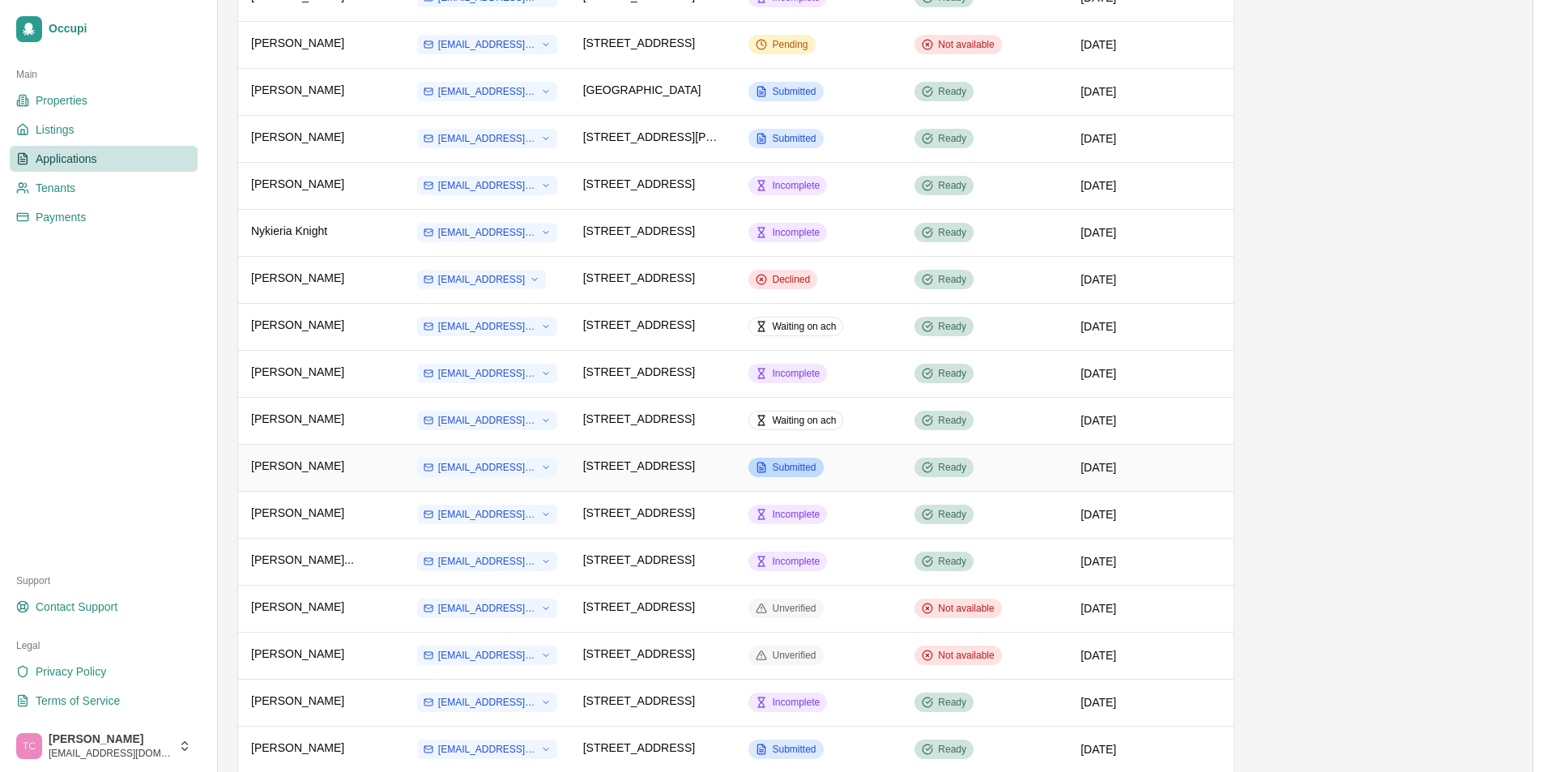
click at [787, 462] on span "Submitted" at bounding box center [794, 467] width 44 height 13
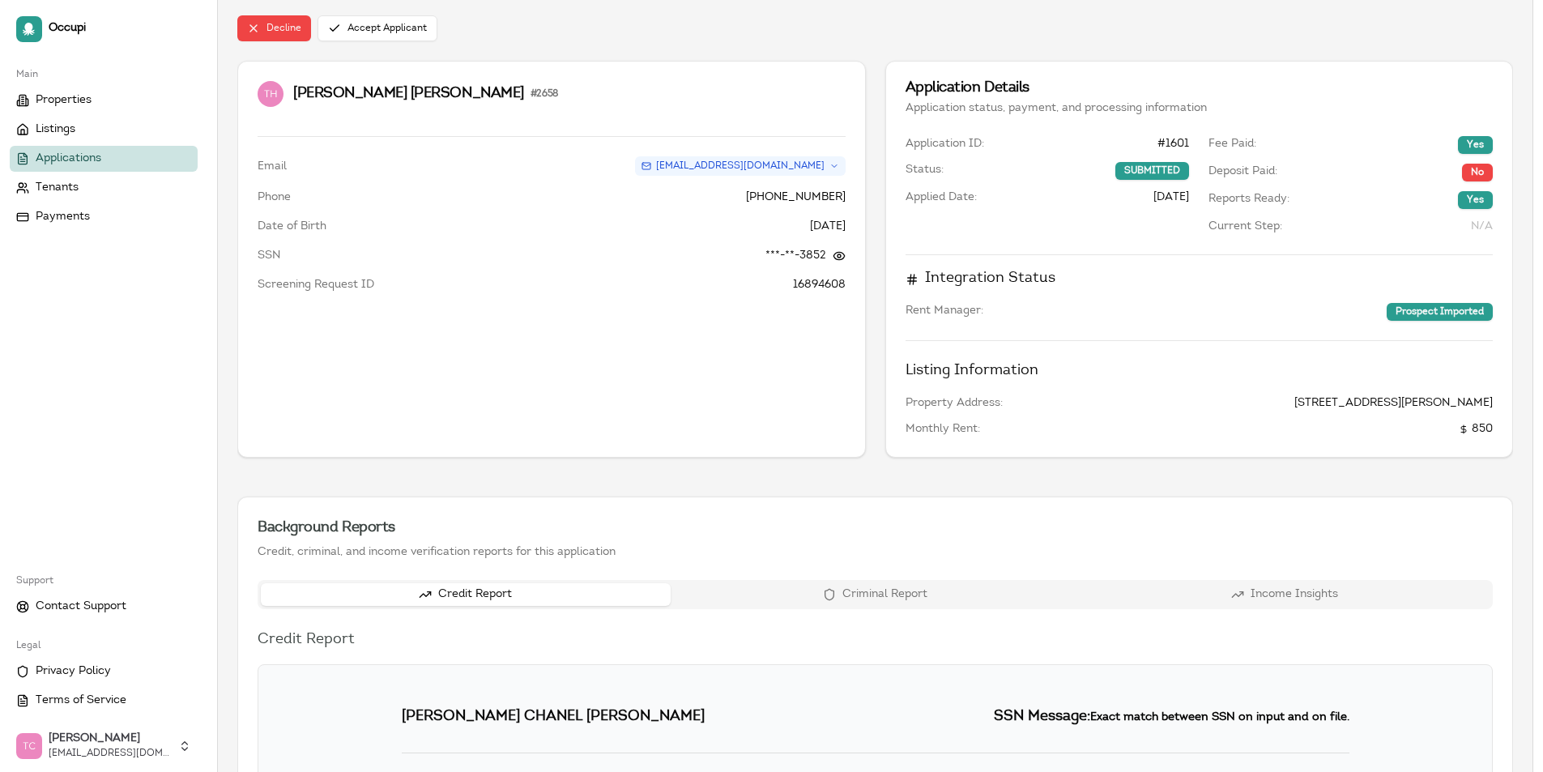
scroll to position [49, 0]
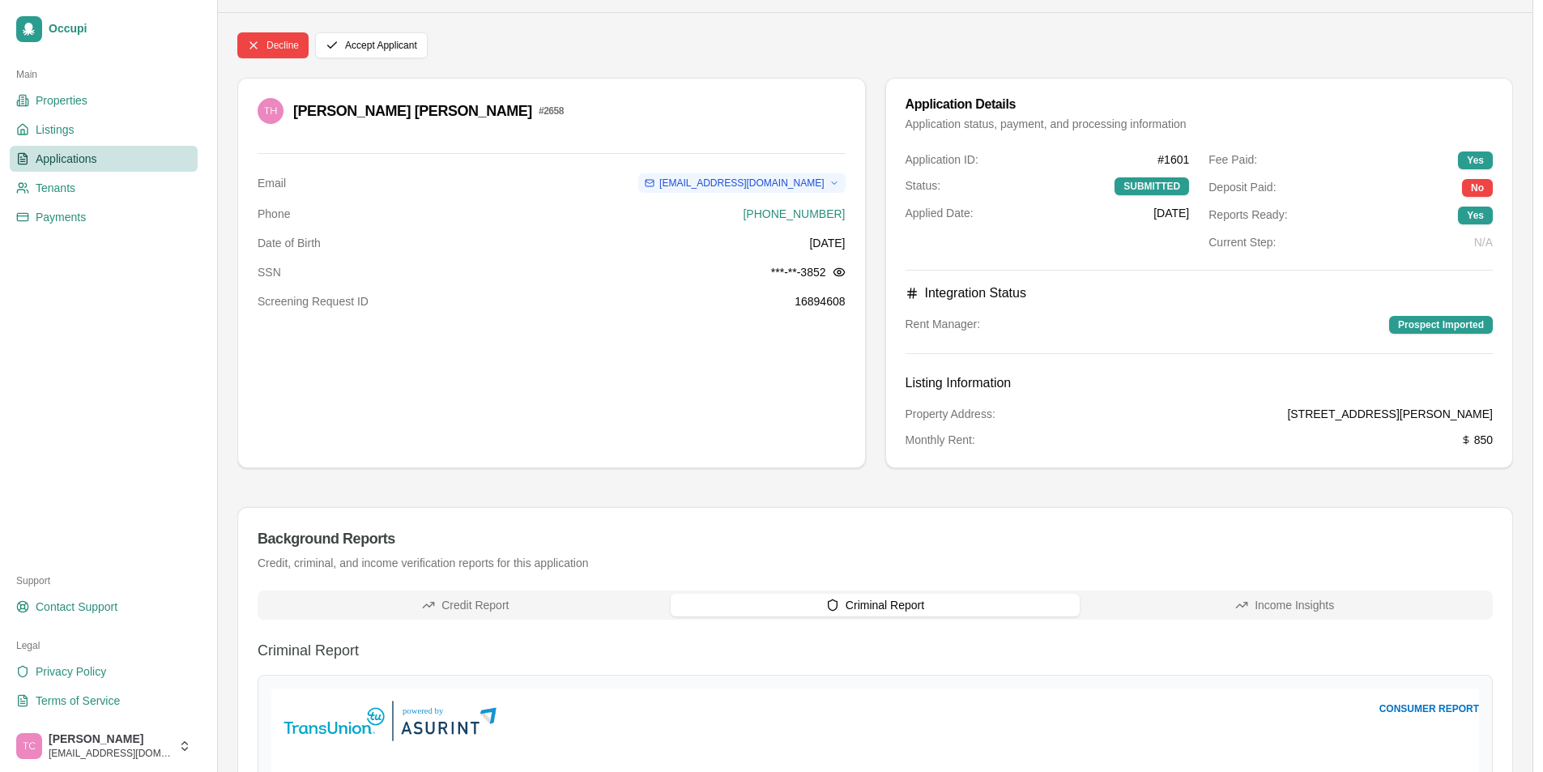
click at [865, 606] on button "Criminal Report" at bounding box center [876, 605] width 410 height 23
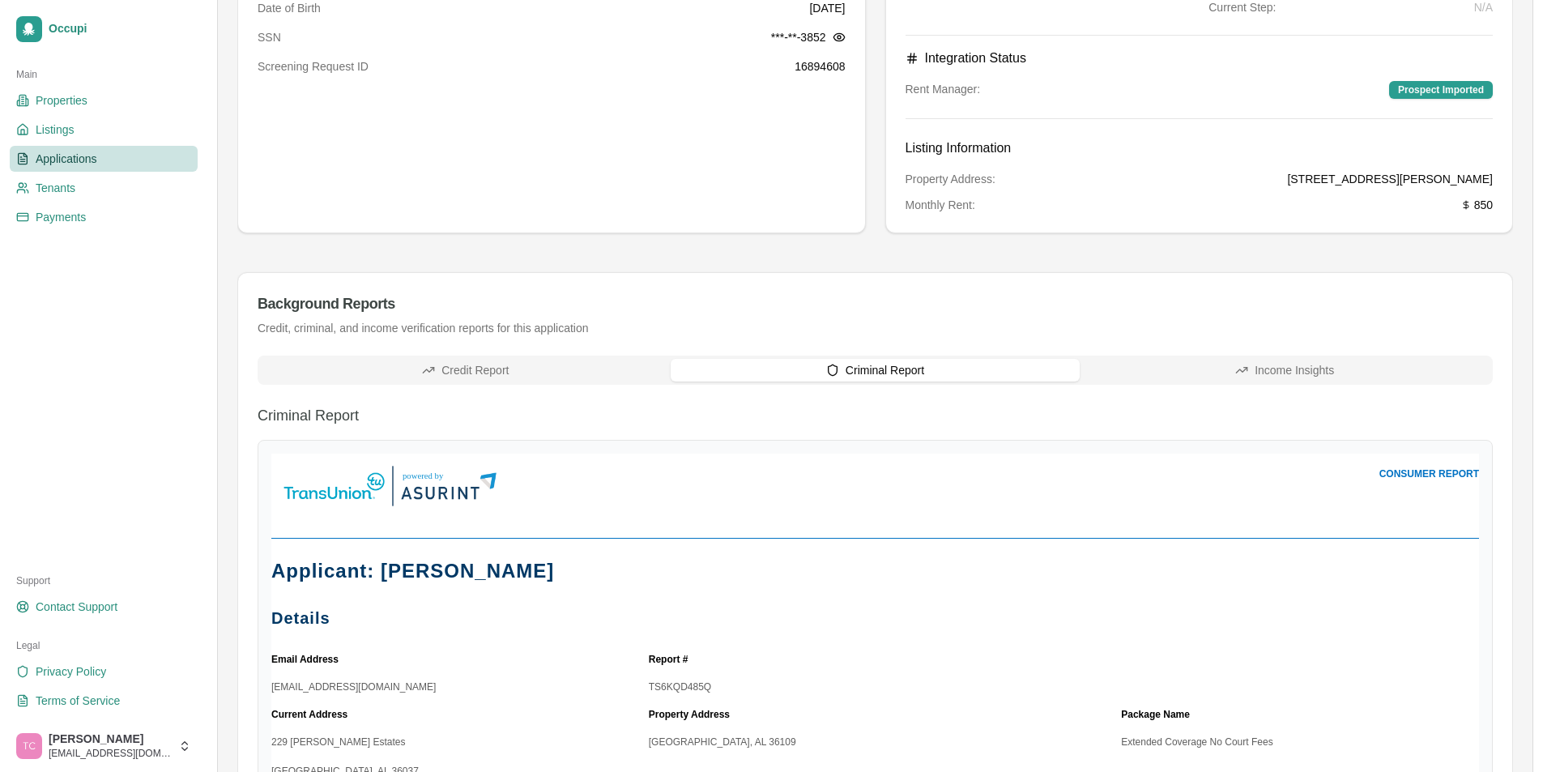
scroll to position [256, 0]
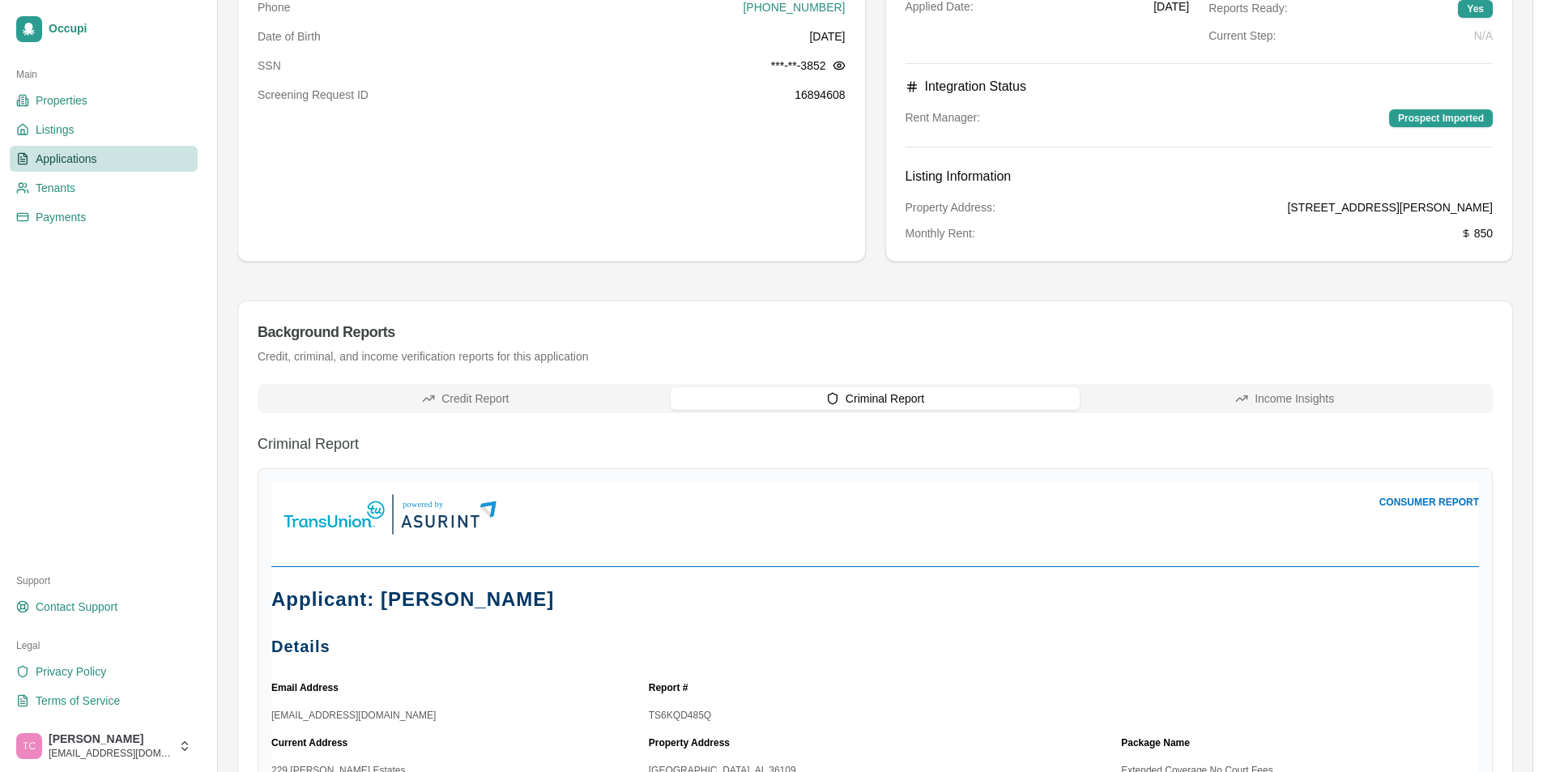
click at [493, 402] on button "Credit Report" at bounding box center [466, 398] width 410 height 23
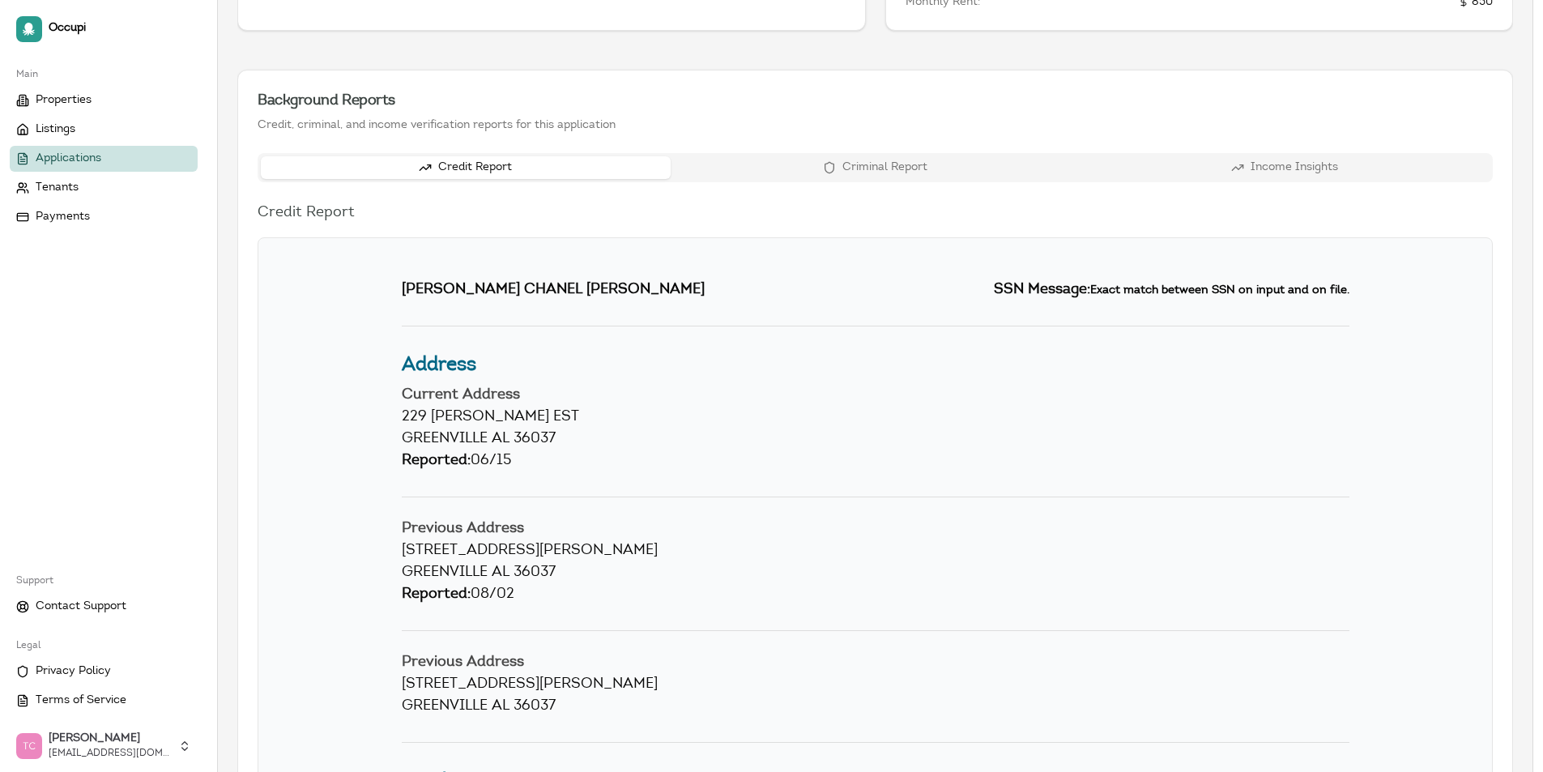
scroll to position [499, 0]
